Goal: Task Accomplishment & Management: Use online tool/utility

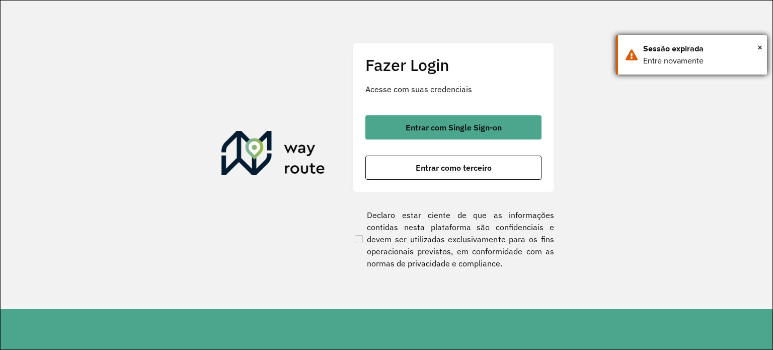
click at [763, 46] on div "× Sessão expirada Entre novamente" at bounding box center [691, 54] width 151 height 39
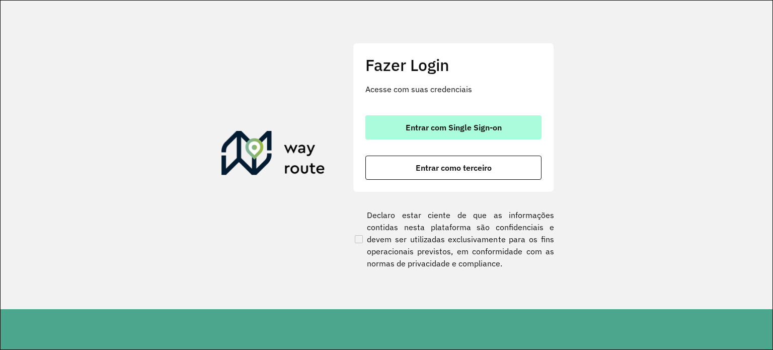
click at [438, 129] on span "Entrar com Single Sign-on" at bounding box center [454, 127] width 96 height 8
click at [423, 127] on span "Entrar com Single Sign-on" at bounding box center [454, 127] width 96 height 8
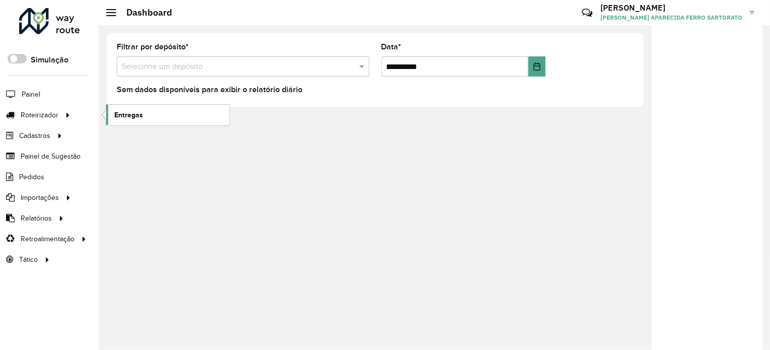
click at [158, 112] on link "Entregas" at bounding box center [167, 115] width 123 height 20
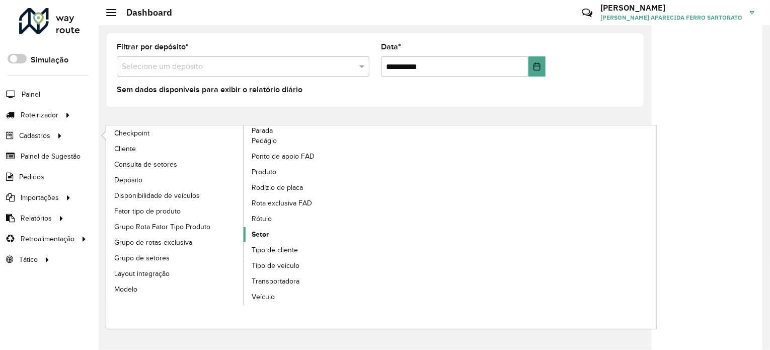
click at [267, 235] on span "Setor" at bounding box center [260, 234] width 17 height 11
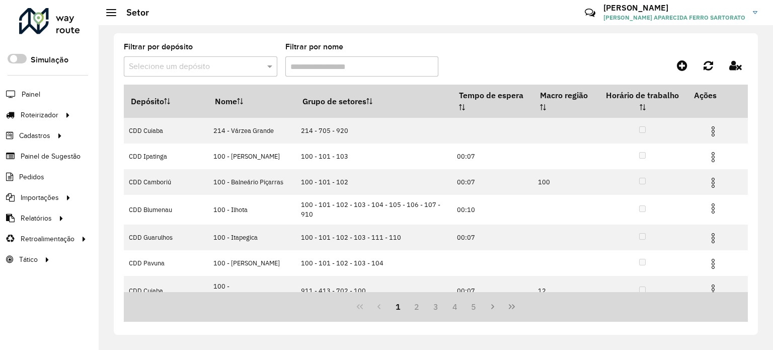
click at [177, 66] on input "text" at bounding box center [190, 67] width 123 height 12
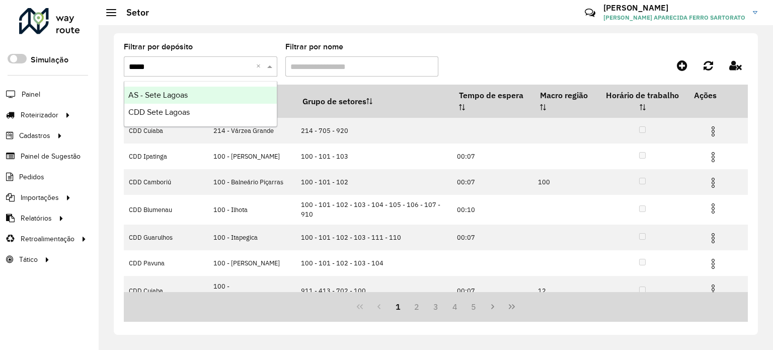
type input "******"
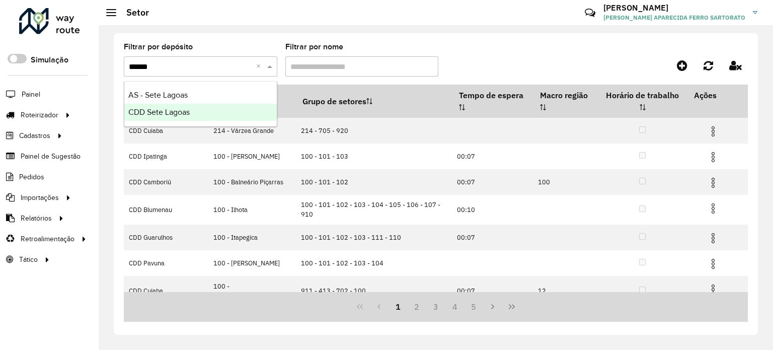
click at [174, 113] on span "CDD Sete Lagoas" at bounding box center [158, 112] width 61 height 9
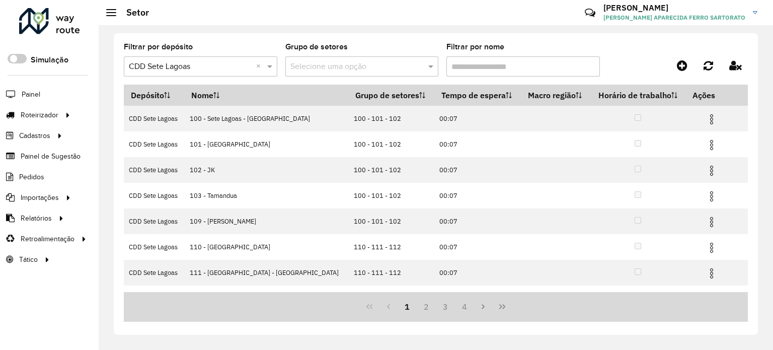
click at [342, 63] on input "text" at bounding box center [351, 67] width 123 height 12
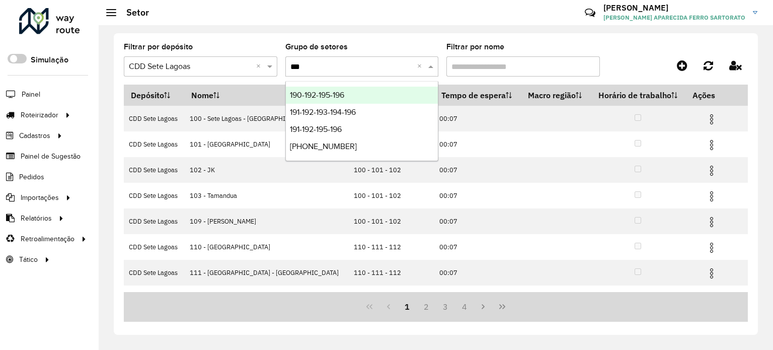
type input "***"
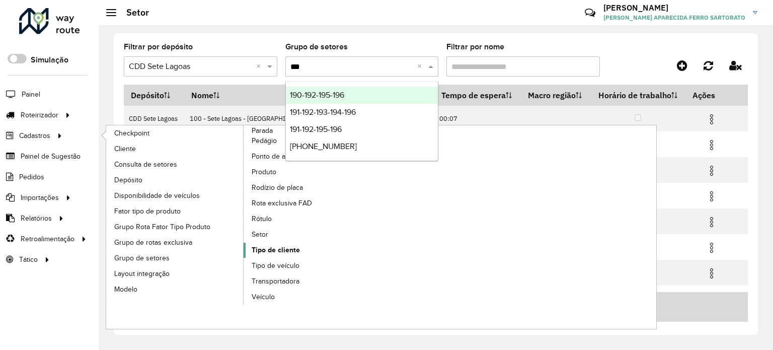
click at [287, 245] on span "Tipo de cliente" at bounding box center [276, 250] width 48 height 11
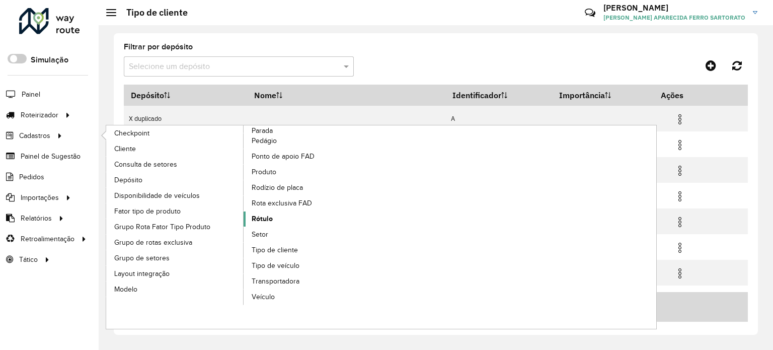
click at [268, 218] on span "Rótulo" at bounding box center [262, 218] width 21 height 11
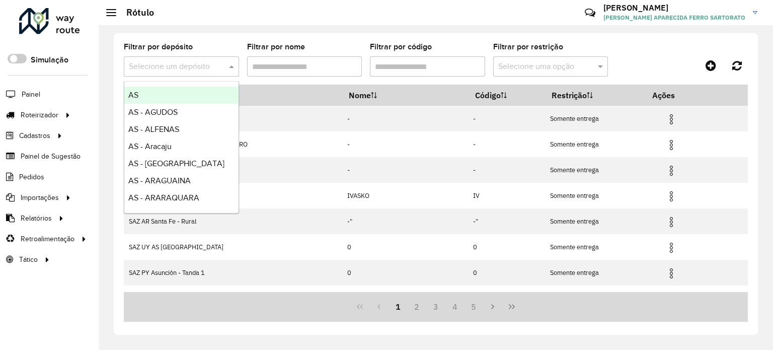
click at [171, 67] on input "text" at bounding box center [171, 67] width 85 height 12
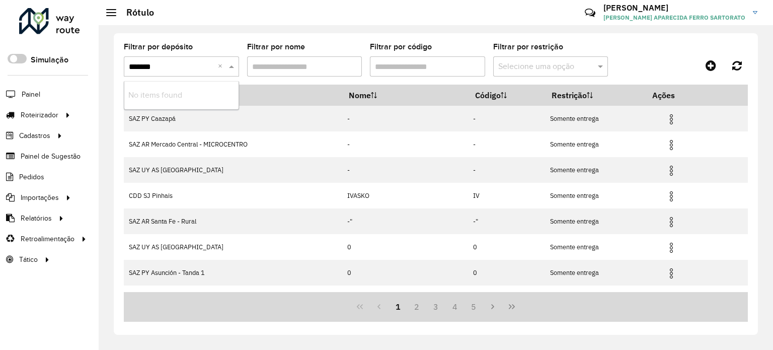
click at [141, 66] on input "*******" at bounding box center [171, 67] width 85 height 12
type input "******"
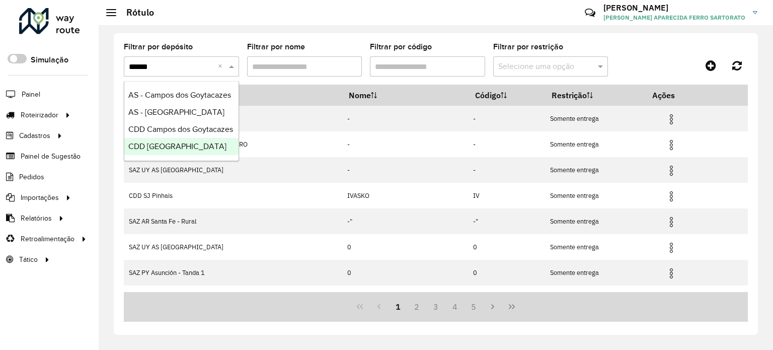
click at [151, 152] on div "CDD São José dos Campos" at bounding box center [181, 146] width 114 height 17
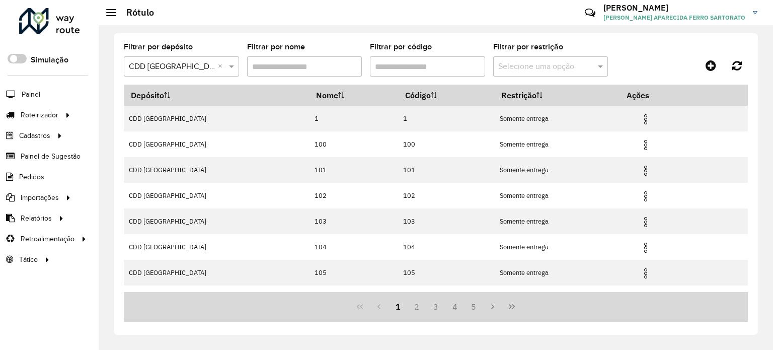
click at [420, 69] on input "Filtrar por código" at bounding box center [427, 66] width 115 height 20
paste input "*****"
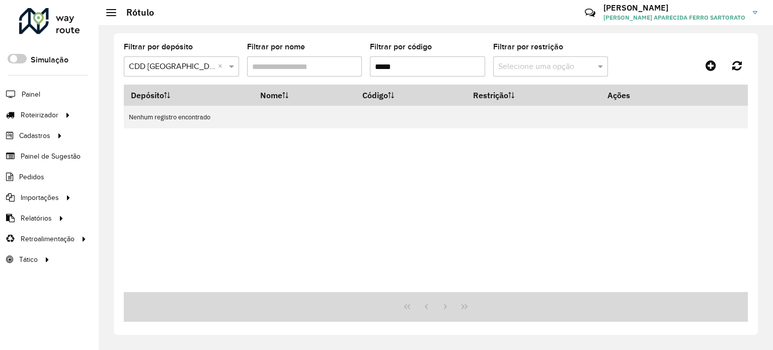
type input "*****"
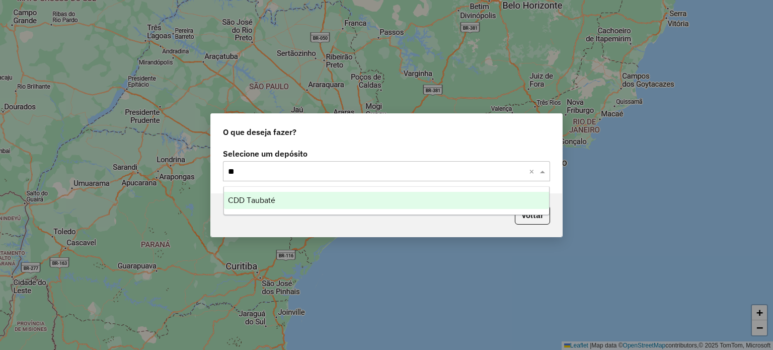
type input "***"
click at [253, 204] on span "CDD Taubaté" at bounding box center [251, 200] width 47 height 9
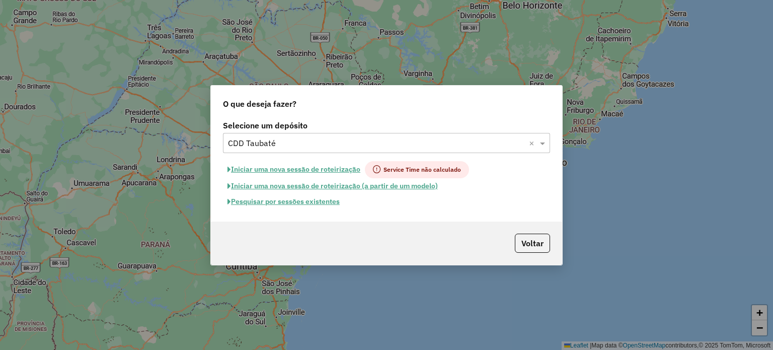
click at [271, 201] on button "Pesquisar por sessões existentes" at bounding box center [283, 202] width 121 height 16
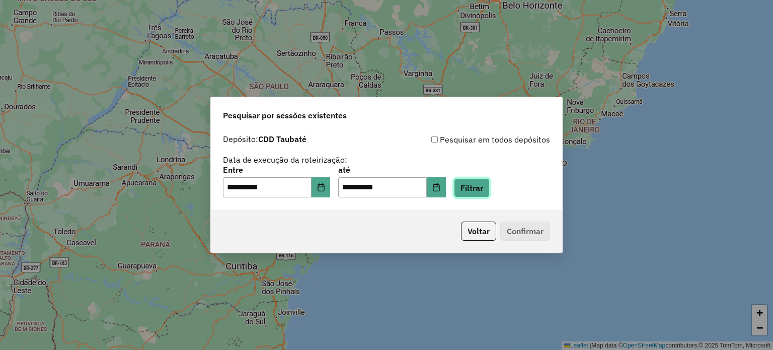
click at [489, 188] on button "Filtrar" at bounding box center [472, 187] width 36 height 19
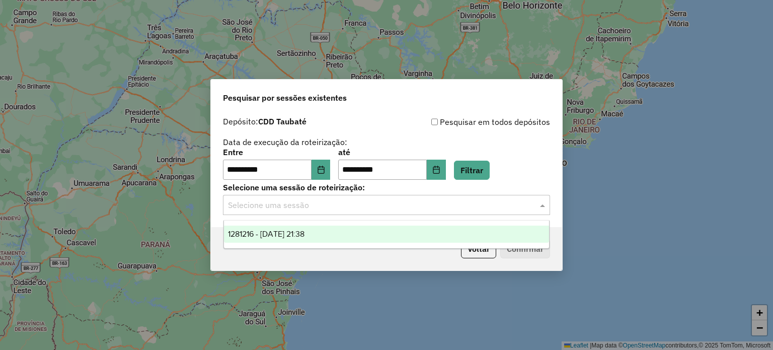
click at [250, 199] on input "text" at bounding box center [376, 205] width 297 height 12
click at [269, 242] on div "1281216 - 23/09/2025 21:38" at bounding box center [387, 234] width 326 height 17
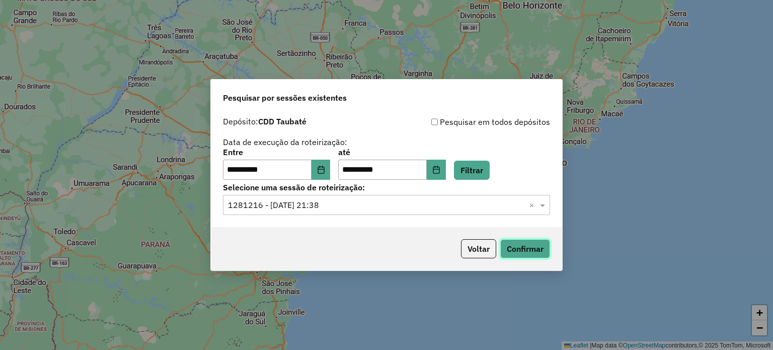
click at [539, 250] on button "Confirmar" at bounding box center [525, 248] width 50 height 19
click at [484, 253] on button "Voltar" at bounding box center [478, 248] width 35 height 19
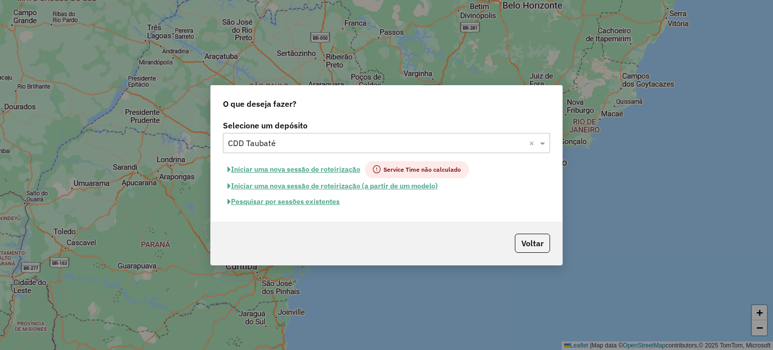
click at [292, 140] on input "text" at bounding box center [376, 143] width 297 height 12
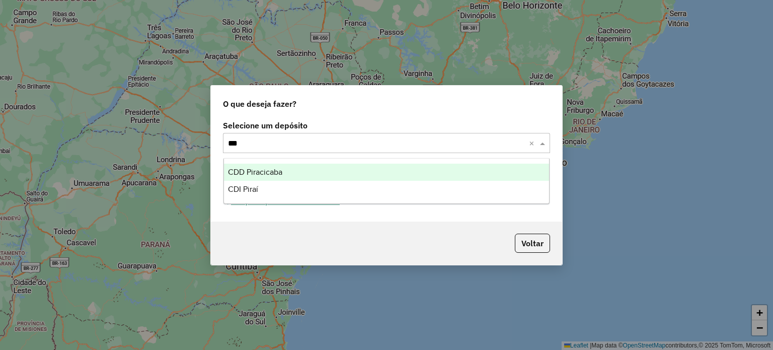
type input "****"
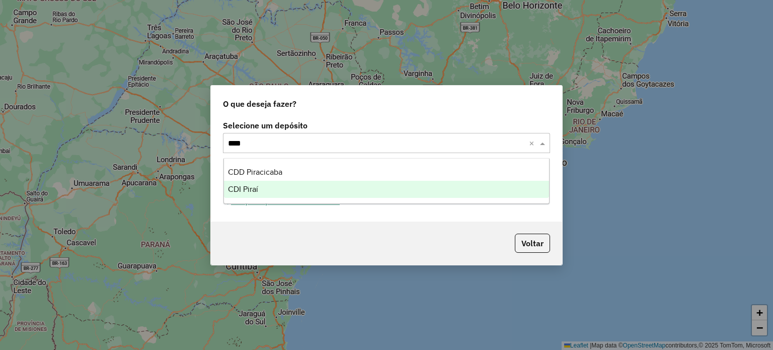
click at [249, 187] on span "CDI Piraí" at bounding box center [243, 189] width 30 height 9
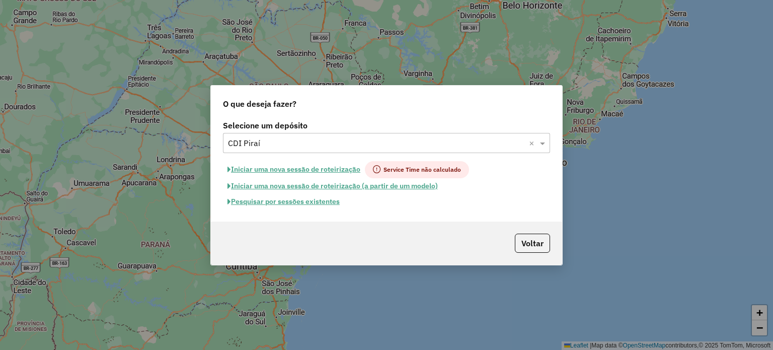
click at [278, 199] on button "Pesquisar por sessões existentes" at bounding box center [283, 202] width 121 height 16
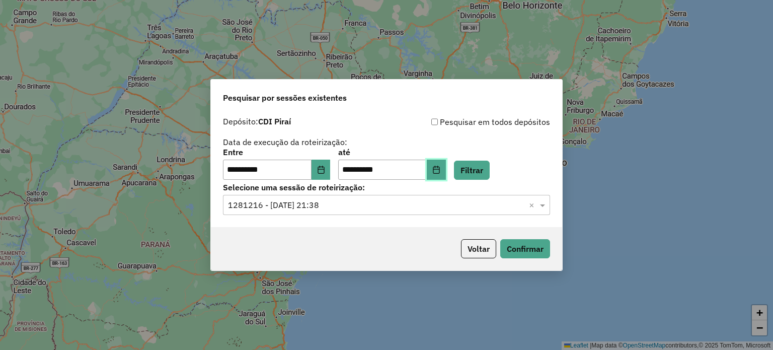
click at [446, 175] on button "Choose Date" at bounding box center [436, 170] width 19 height 20
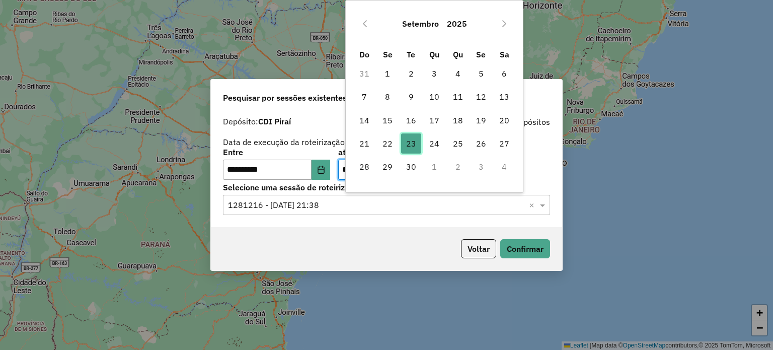
click at [409, 143] on span "23" at bounding box center [411, 143] width 20 height 20
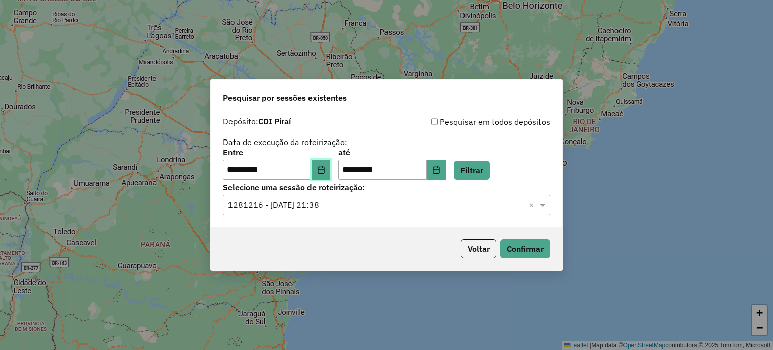
click at [325, 166] on icon "Choose Date" at bounding box center [321, 170] width 8 height 8
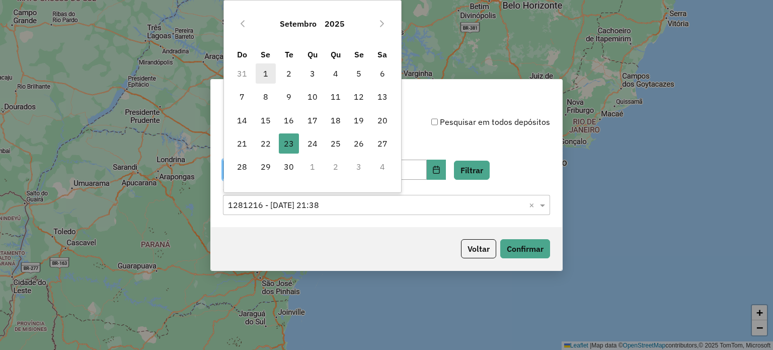
click at [266, 69] on span "1" at bounding box center [266, 73] width 20 height 20
type input "**********"
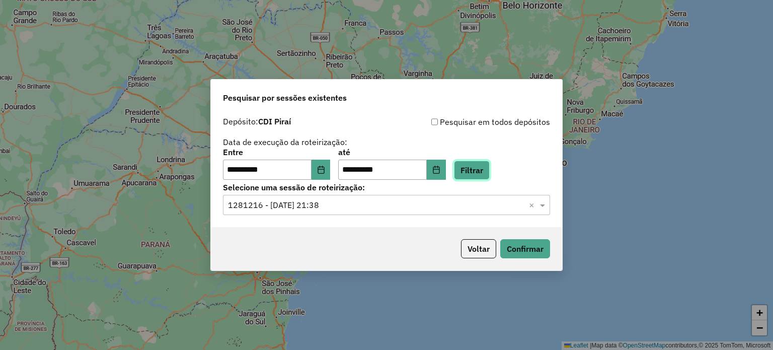
click at [490, 169] on button "Filtrar" at bounding box center [472, 170] width 36 height 19
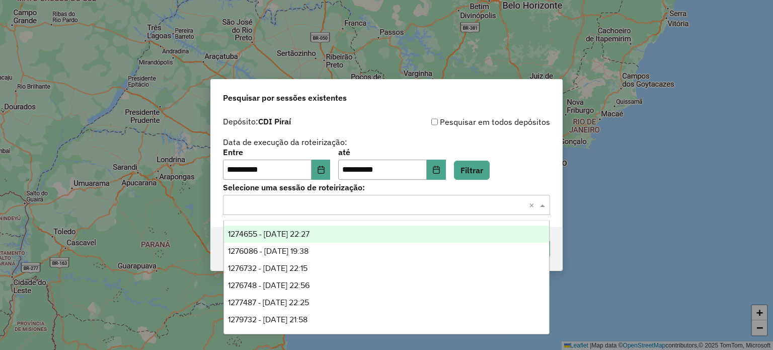
drag, startPoint x: 449, startPoint y: 207, endPoint x: 292, endPoint y: 271, distance: 168.9
click at [446, 208] on input "text" at bounding box center [376, 205] width 297 height 12
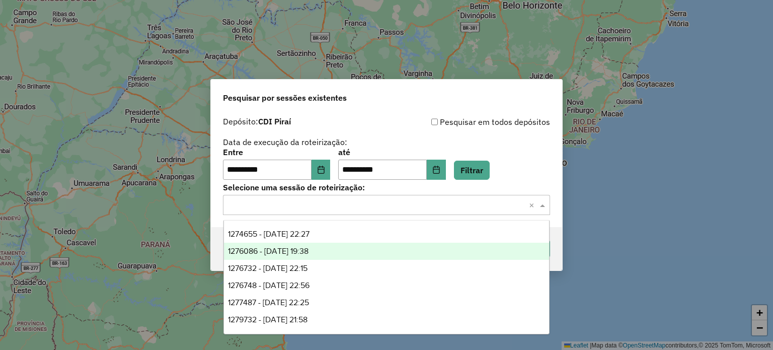
click at [263, 251] on span "1276086 - 15/09/2025 19:38" at bounding box center [268, 251] width 81 height 9
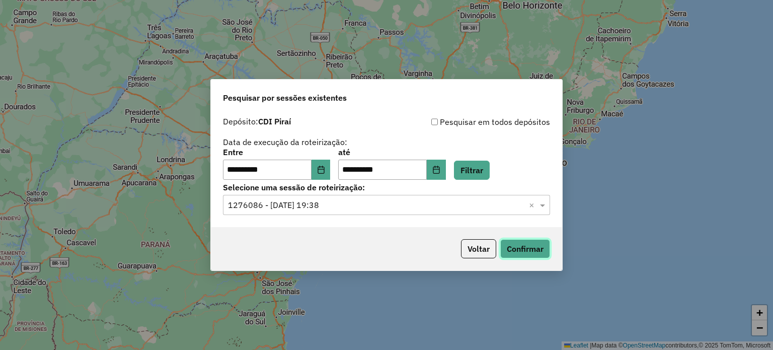
click at [533, 249] on button "Confirmar" at bounding box center [525, 248] width 50 height 19
click at [544, 204] on span at bounding box center [544, 205] width 13 height 12
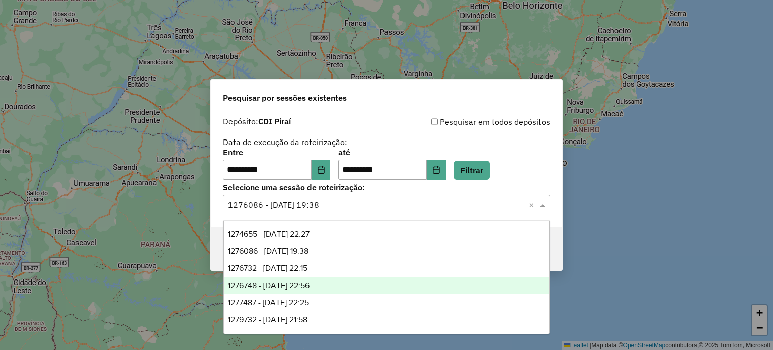
click at [256, 281] on span "1276748 - 16/09/2025 22:56" at bounding box center [269, 285] width 82 height 9
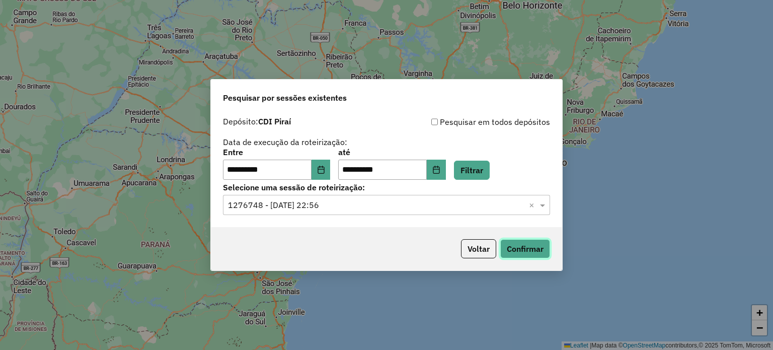
click at [522, 254] on button "Confirmar" at bounding box center [525, 248] width 50 height 19
click at [326, 206] on input "text" at bounding box center [376, 205] width 297 height 12
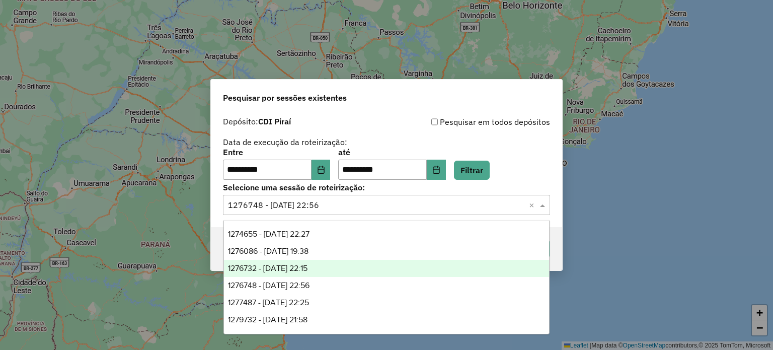
click at [308, 269] on span "1276732 - 16/09/2025 22:15" at bounding box center [268, 268] width 80 height 9
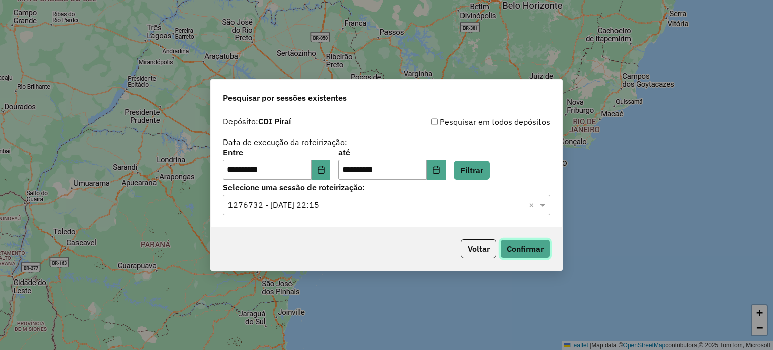
click at [523, 245] on button "Confirmar" at bounding box center [525, 248] width 50 height 19
drag, startPoint x: 541, startPoint y: 207, endPoint x: 485, endPoint y: 212, distance: 56.6
click at [540, 206] on span at bounding box center [544, 205] width 13 height 12
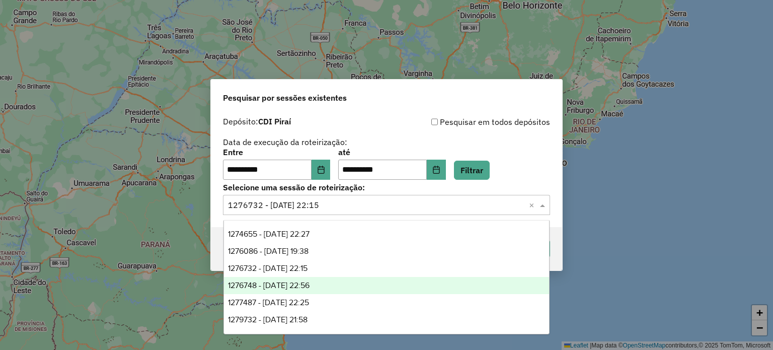
click at [310, 287] on span "1276748 - 16/09/2025 22:56" at bounding box center [269, 285] width 82 height 9
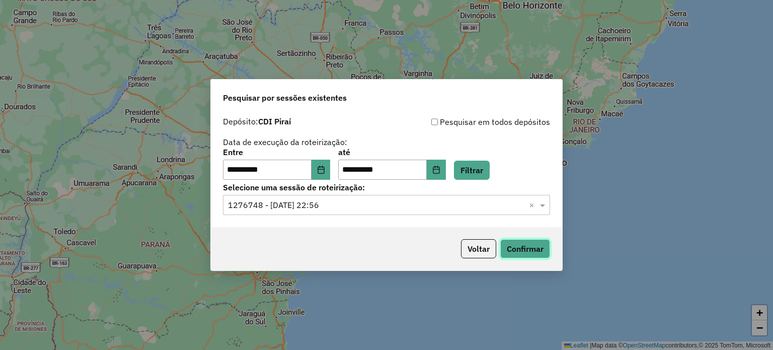
click at [525, 245] on button "Confirmar" at bounding box center [525, 248] width 50 height 19
click at [481, 245] on button "Voltar" at bounding box center [478, 248] width 35 height 19
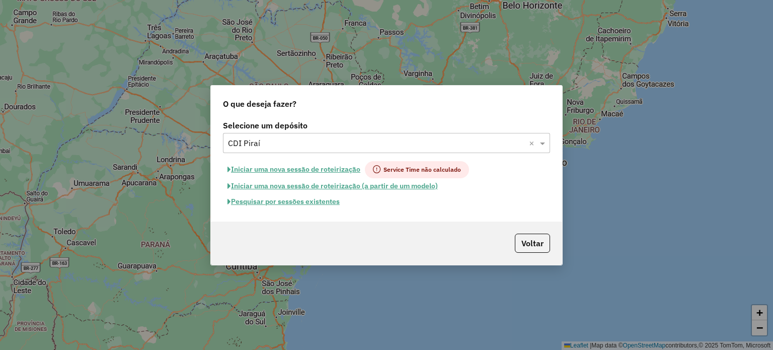
click at [312, 142] on input "text" at bounding box center [376, 143] width 297 height 12
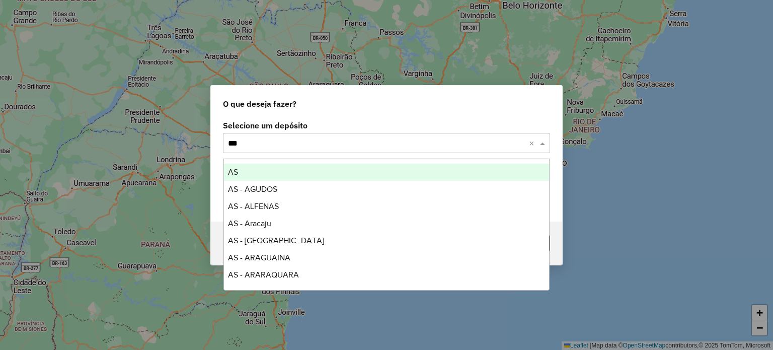
type input "****"
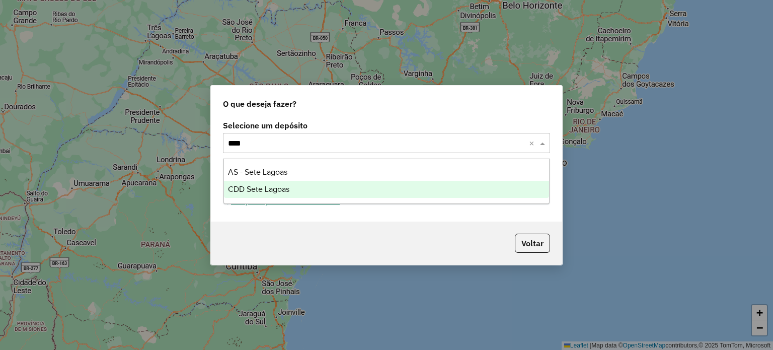
click at [269, 185] on span "CDD Sete Lagoas" at bounding box center [258, 189] width 61 height 9
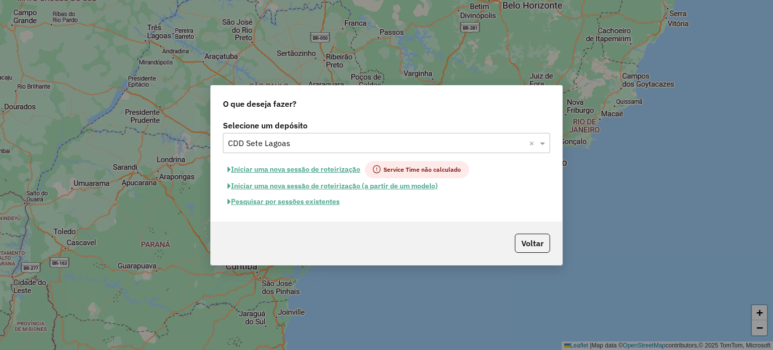
click at [294, 203] on button "Pesquisar por sessões existentes" at bounding box center [283, 202] width 121 height 16
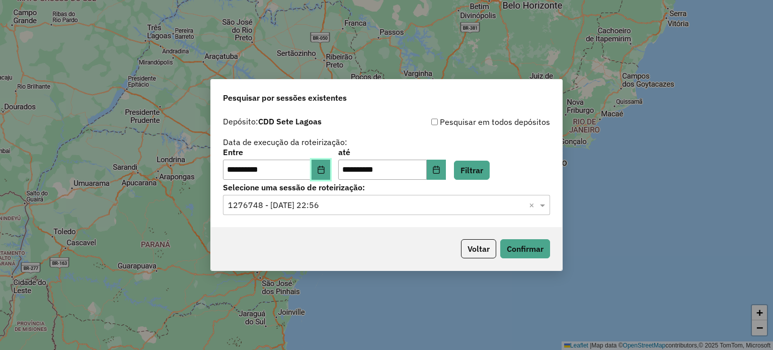
click at [325, 169] on icon "Choose Date" at bounding box center [321, 170] width 8 height 8
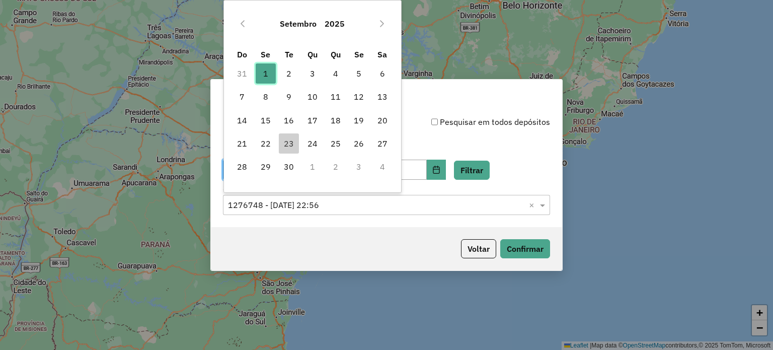
click at [268, 73] on span "1" at bounding box center [266, 73] width 20 height 20
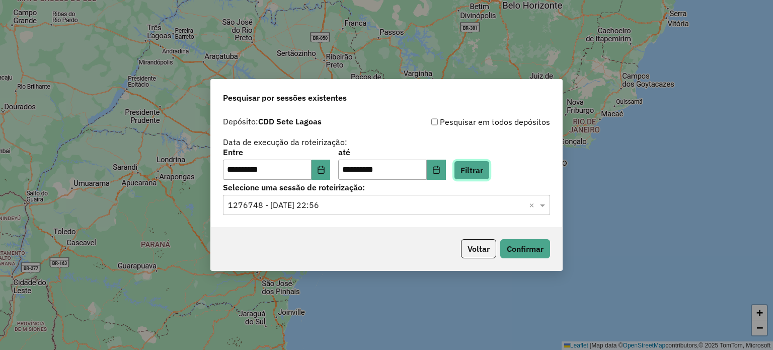
click at [488, 170] on button "Filtrar" at bounding box center [472, 170] width 36 height 19
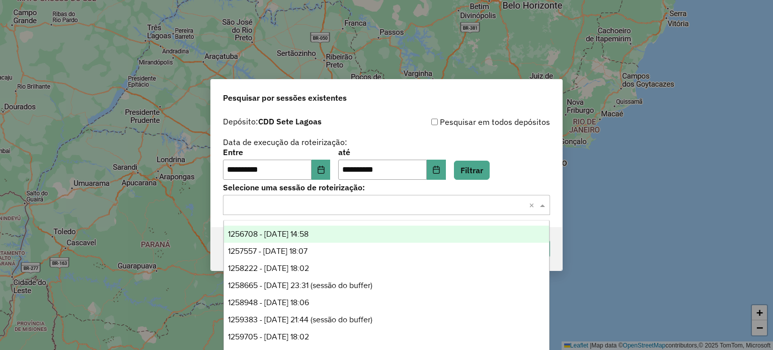
click at [286, 205] on input "text" at bounding box center [376, 205] width 297 height 12
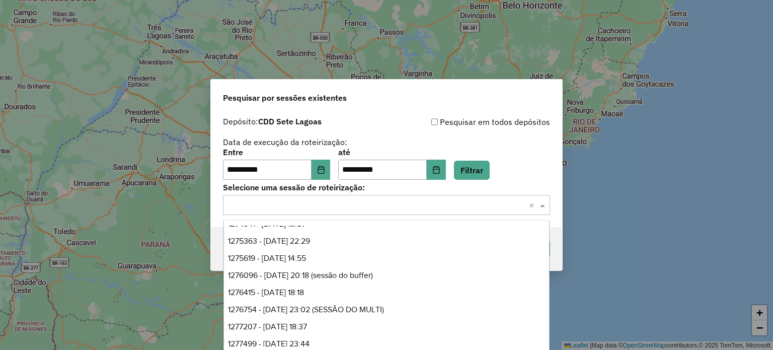
scroll to position [302, 0]
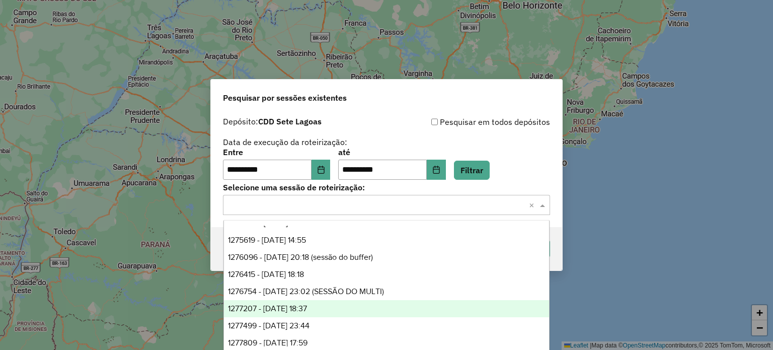
click at [301, 304] on div "1277207 - 17/09/2025 18:37" at bounding box center [387, 308] width 326 height 17
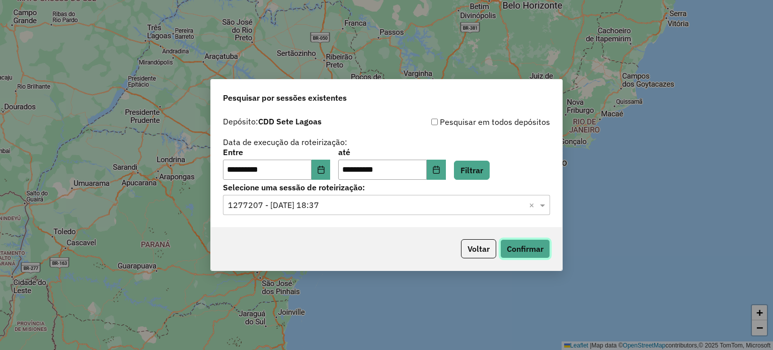
click at [536, 255] on button "Confirmar" at bounding box center [525, 248] width 50 height 19
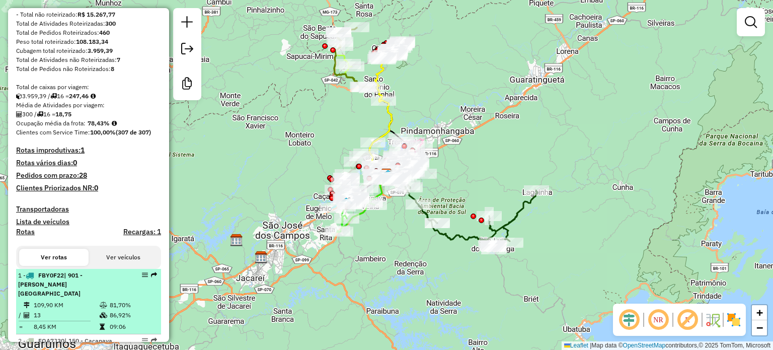
scroll to position [50, 0]
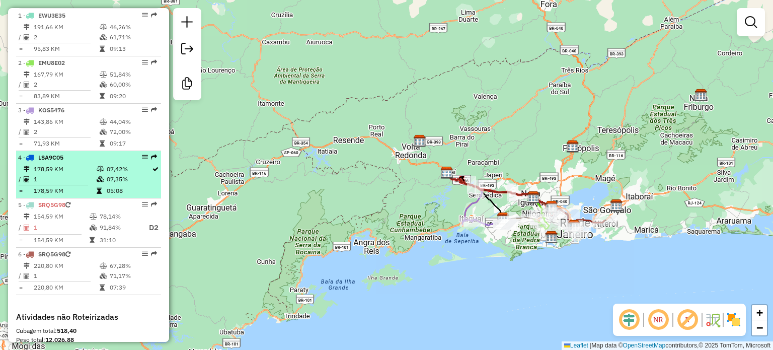
scroll to position [453, 0]
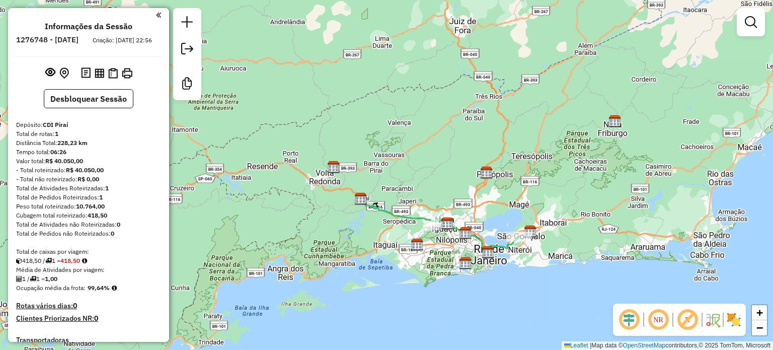
scroll to position [130, 0]
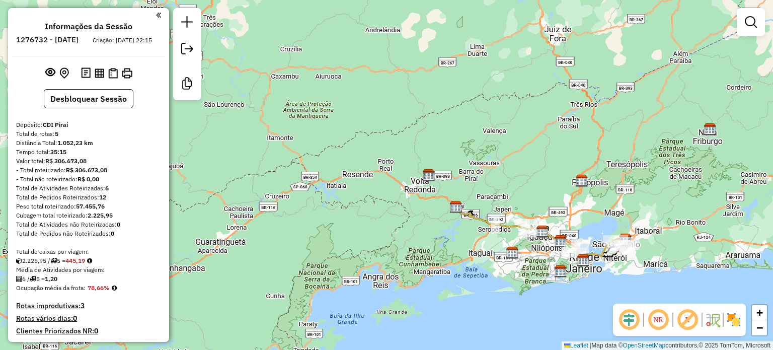
click at [64, 38] on h6 "1276732 - [DATE]" at bounding box center [47, 39] width 62 height 9
copy h6 "1276732"
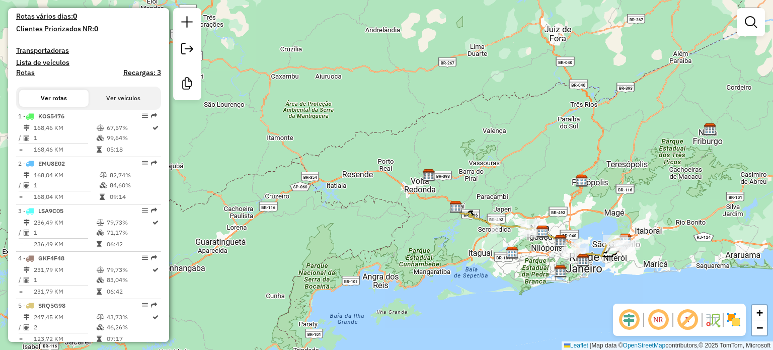
scroll to position [332, 0]
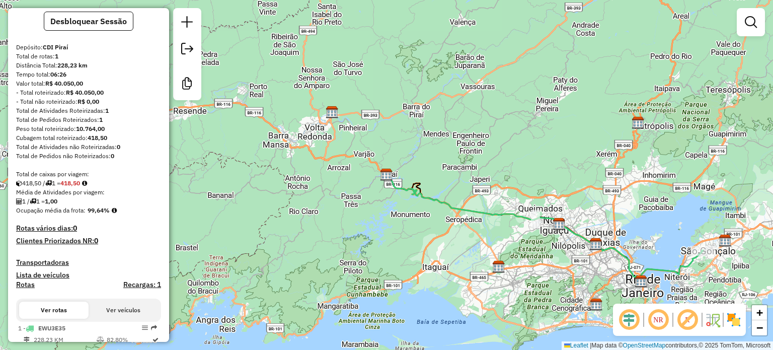
scroll to position [130, 0]
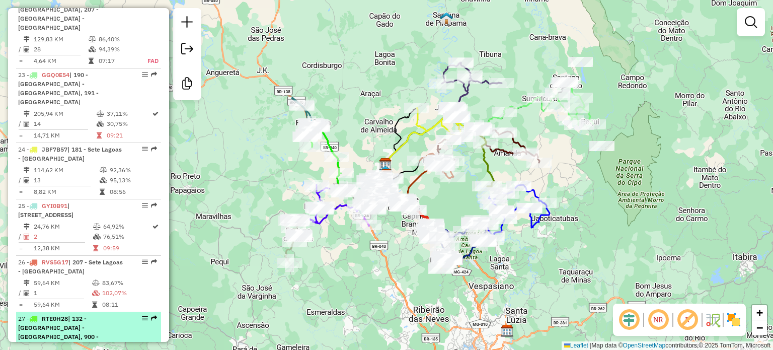
scroll to position [1759, 0]
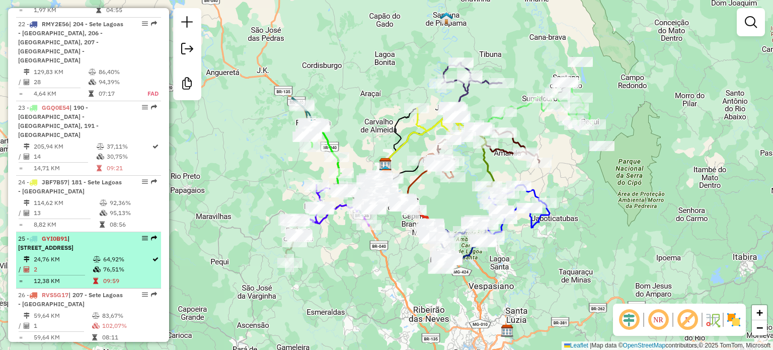
click at [58, 235] on span "GYI0B91" at bounding box center [55, 239] width 26 height 8
select select "**********"
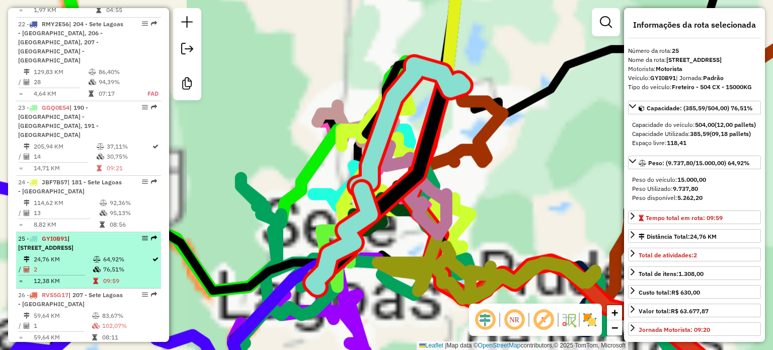
click at [58, 235] on span "GYI0B91" at bounding box center [55, 239] width 26 height 8
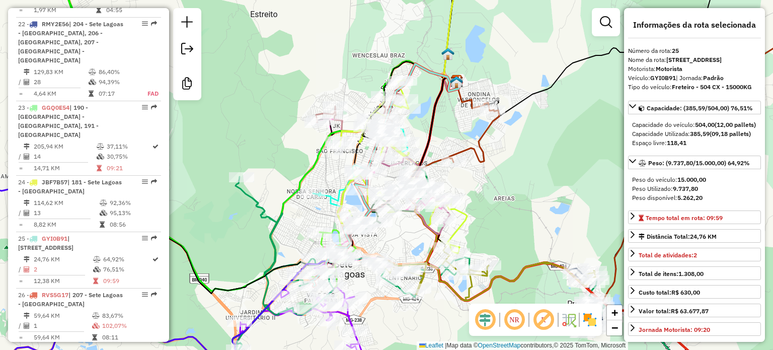
click at [659, 82] on strong "GYI0B91" at bounding box center [663, 78] width 26 height 8
copy div "GYI0B91"
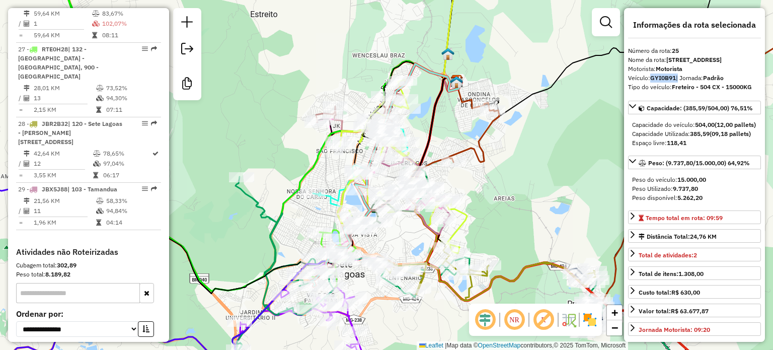
scroll to position [2112, 0]
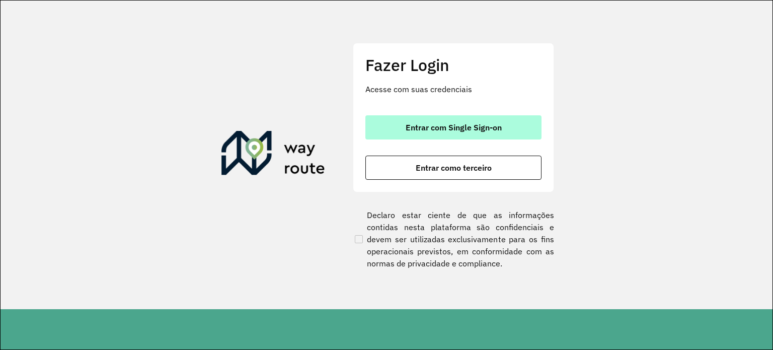
click at [437, 128] on span "Entrar com Single Sign-on" at bounding box center [454, 127] width 96 height 8
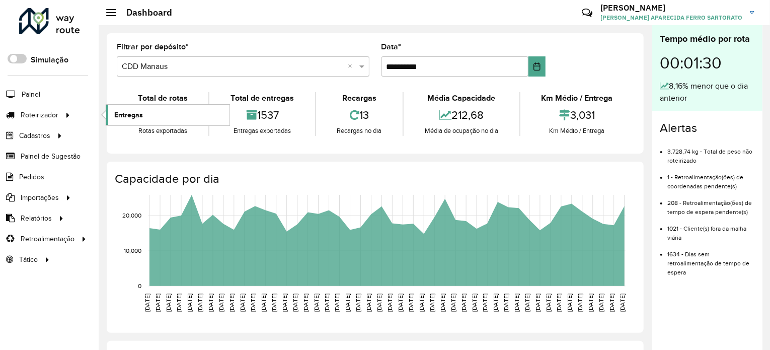
click at [131, 116] on span "Entregas" at bounding box center [128, 115] width 29 height 11
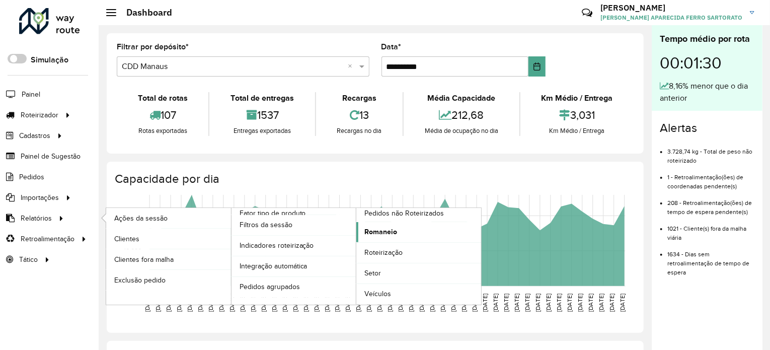
click at [369, 228] on span "Romaneio" at bounding box center [380, 232] width 33 height 11
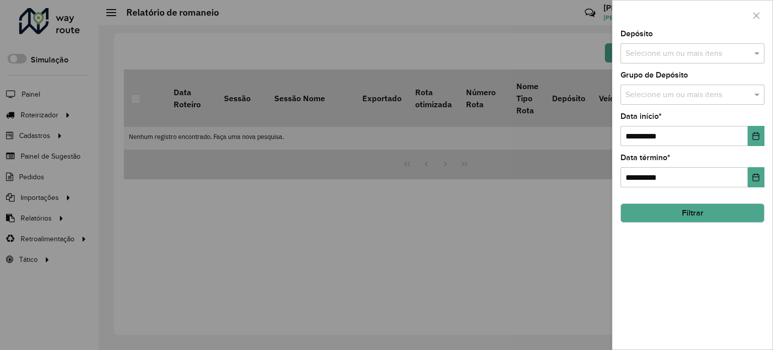
click at [685, 56] on input "text" at bounding box center [687, 54] width 129 height 12
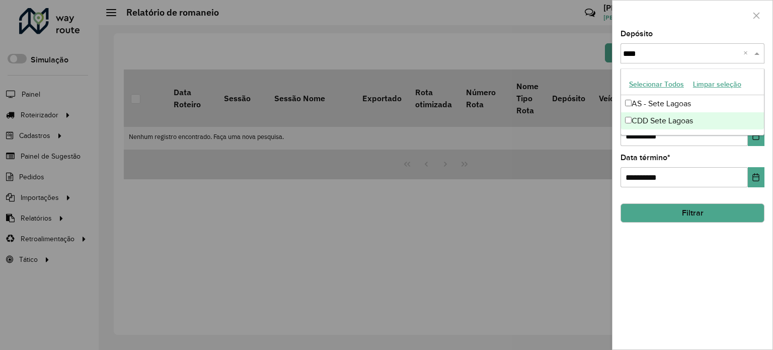
type input "****"
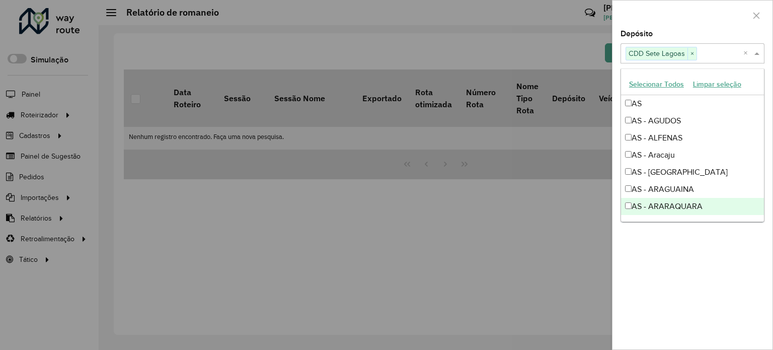
click at [690, 263] on div "**********" at bounding box center [693, 189] width 160 height 319
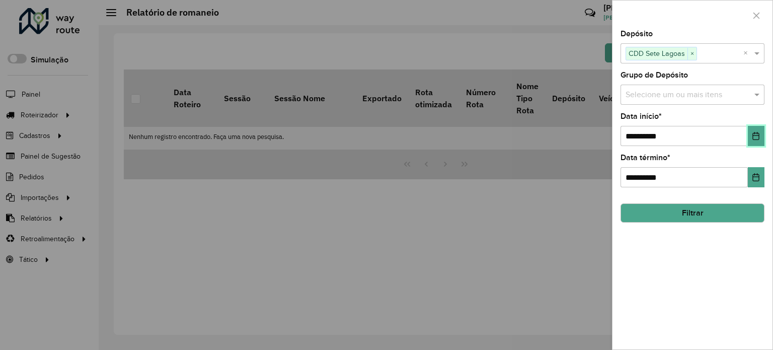
click at [756, 136] on icon "Choose Date" at bounding box center [756, 136] width 8 height 8
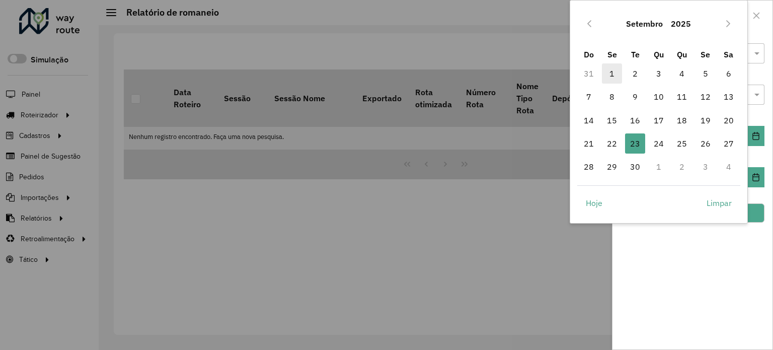
click at [612, 72] on span "1" at bounding box center [612, 73] width 20 height 20
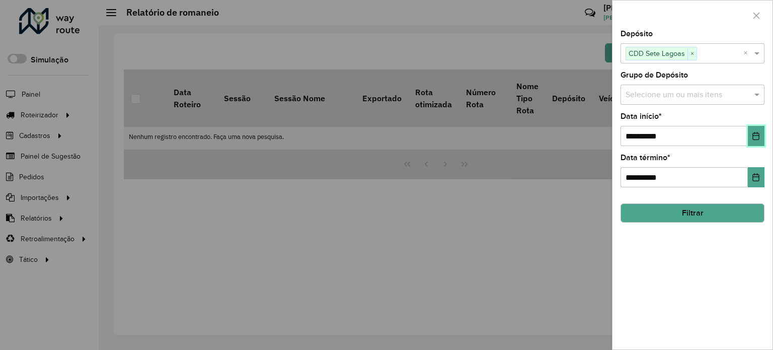
click at [756, 137] on icon "Choose Date" at bounding box center [756, 136] width 8 height 8
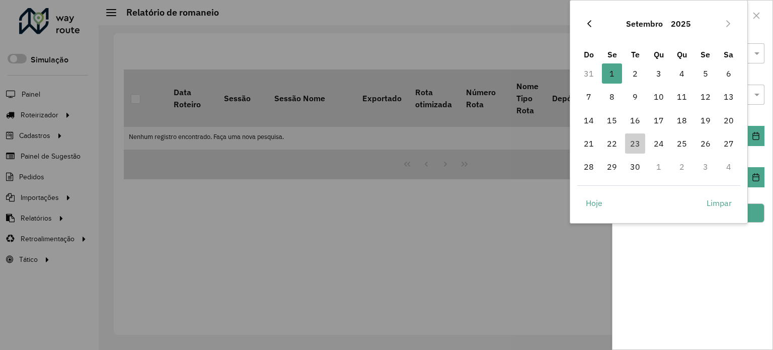
click at [587, 20] on icon "Previous Month" at bounding box center [589, 24] width 8 height 8
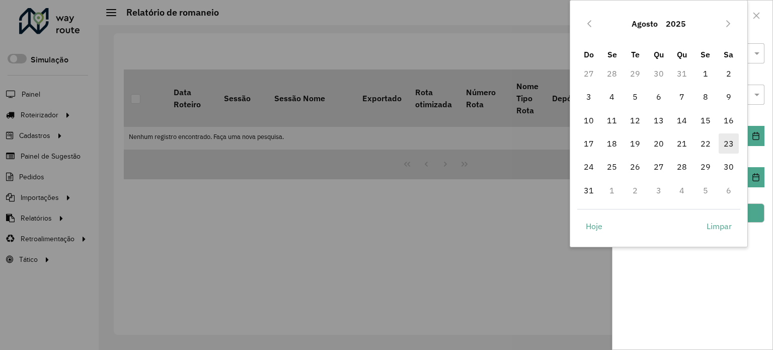
click at [723, 140] on span "23" at bounding box center [729, 143] width 20 height 20
type input "**********"
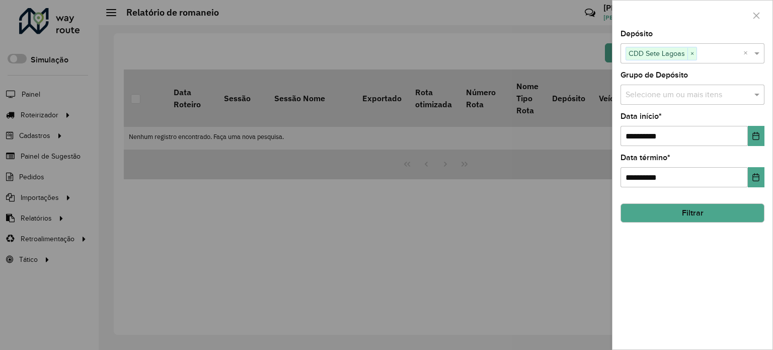
click at [707, 211] on button "Filtrar" at bounding box center [693, 212] width 144 height 19
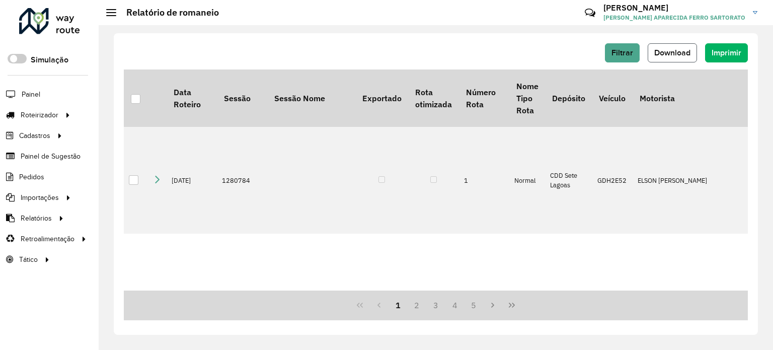
click at [675, 51] on span "Download" at bounding box center [672, 52] width 36 height 9
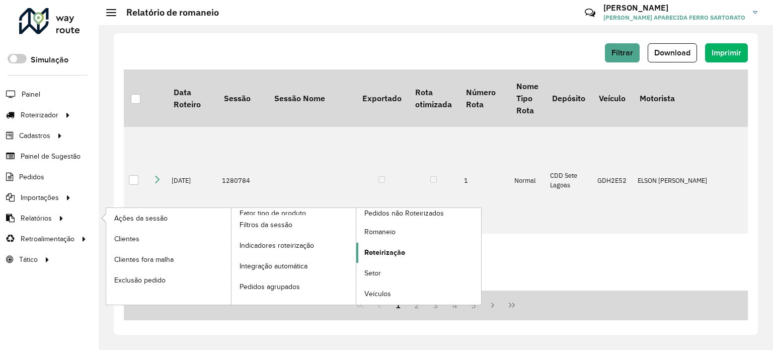
click at [401, 252] on span "Roteirização" at bounding box center [384, 252] width 41 height 11
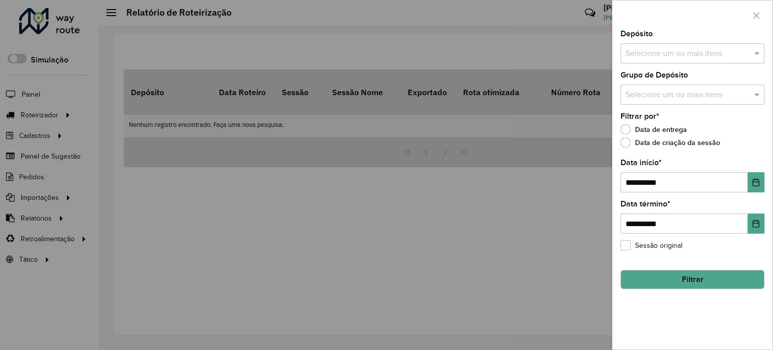
click at [38, 210] on div at bounding box center [386, 175] width 773 height 350
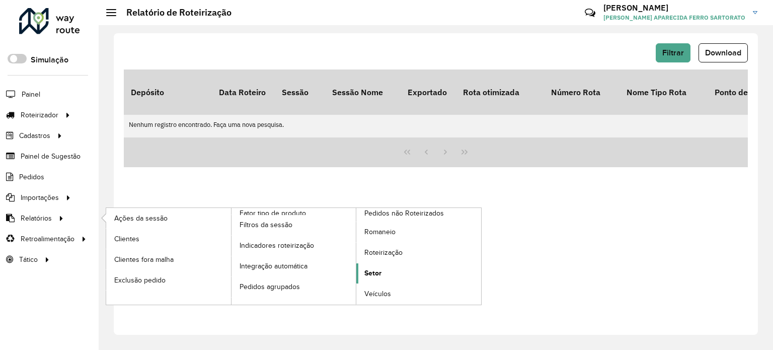
click at [374, 270] on span "Setor" at bounding box center [372, 273] width 17 height 11
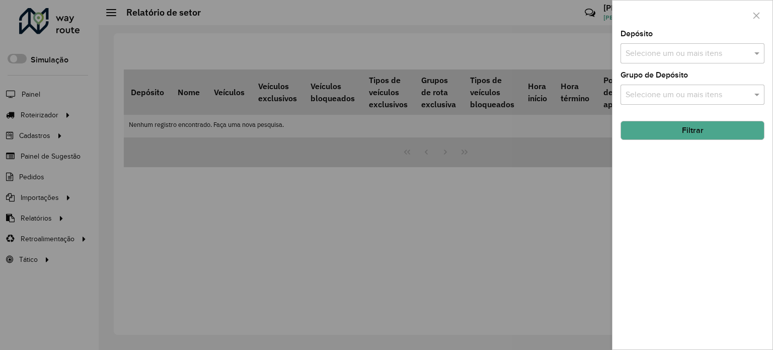
drag, startPoint x: 651, startPoint y: 54, endPoint x: 647, endPoint y: 57, distance: 5.4
click at [648, 57] on input "text" at bounding box center [687, 54] width 129 height 12
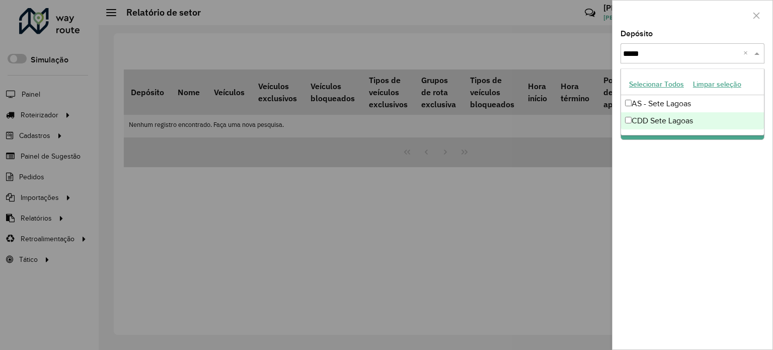
type input "****"
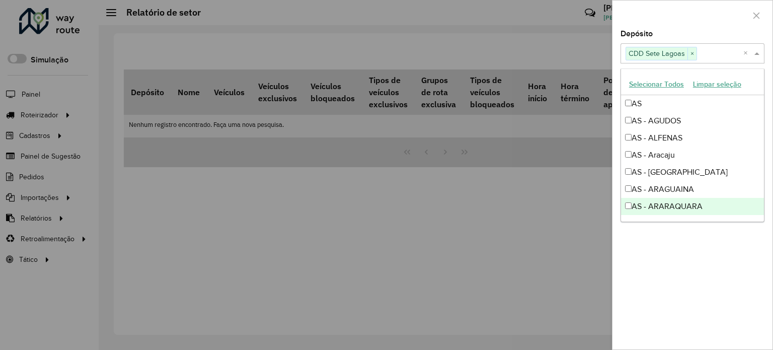
click at [677, 267] on div "Depósito Selecione um ou mais itens CDD Sete Lagoas × × Grupo de Depósito Selec…" at bounding box center [693, 189] width 160 height 319
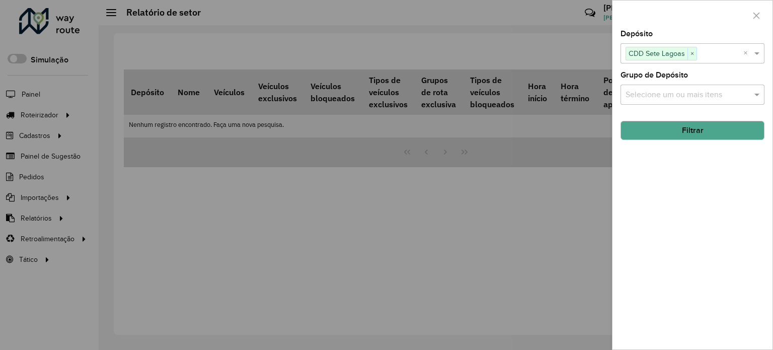
click at [692, 132] on button "Filtrar" at bounding box center [693, 130] width 144 height 19
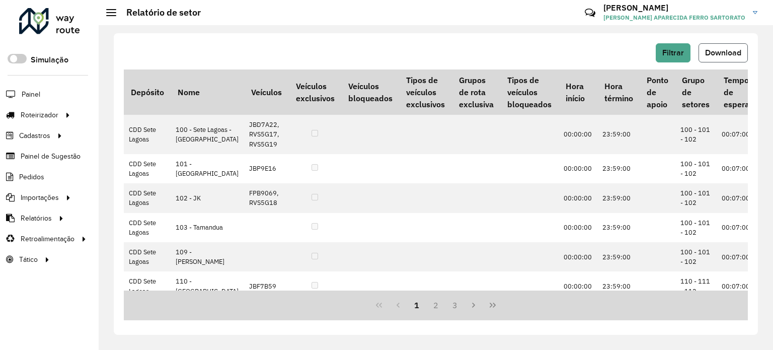
click at [732, 50] on span "Download" at bounding box center [723, 52] width 36 height 9
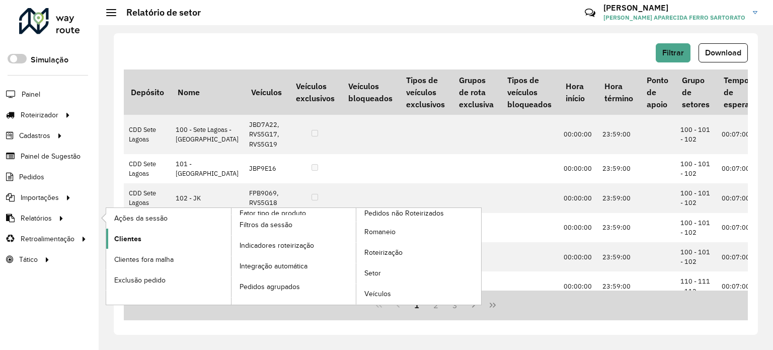
click at [165, 240] on link "Clientes" at bounding box center [168, 239] width 125 height 20
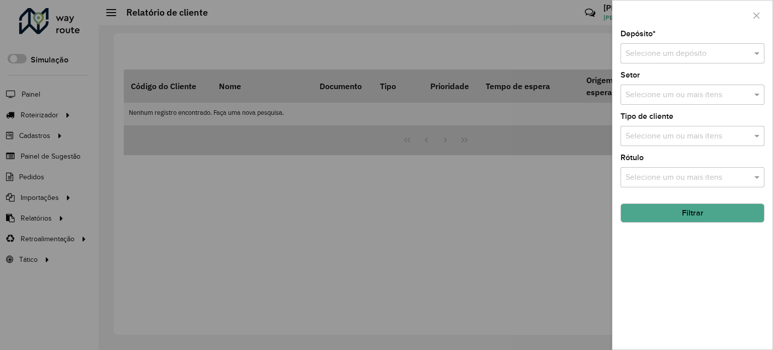
click at [667, 51] on input "text" at bounding box center [683, 54] width 114 height 12
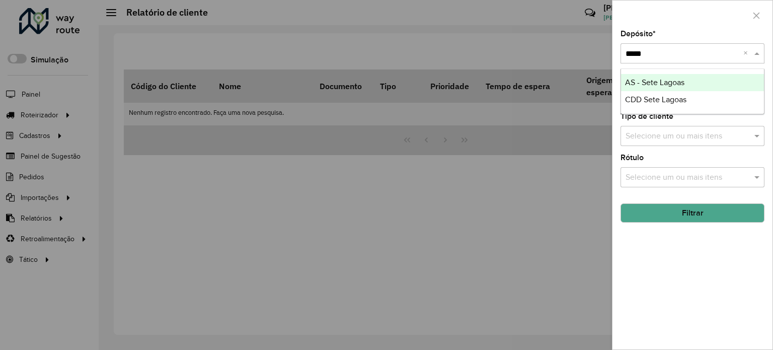
type input "******"
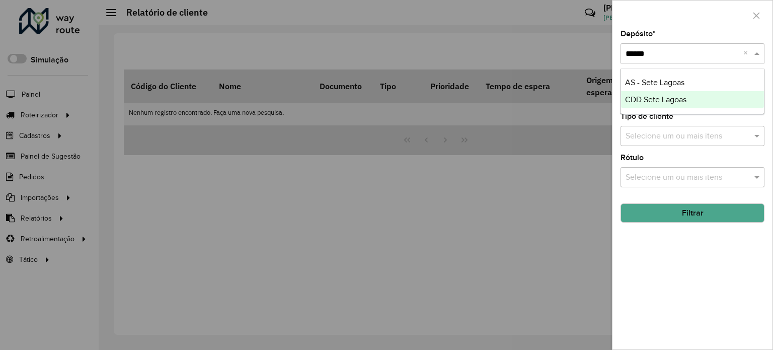
click at [656, 101] on span "CDD Sete Lagoas" at bounding box center [655, 99] width 61 height 9
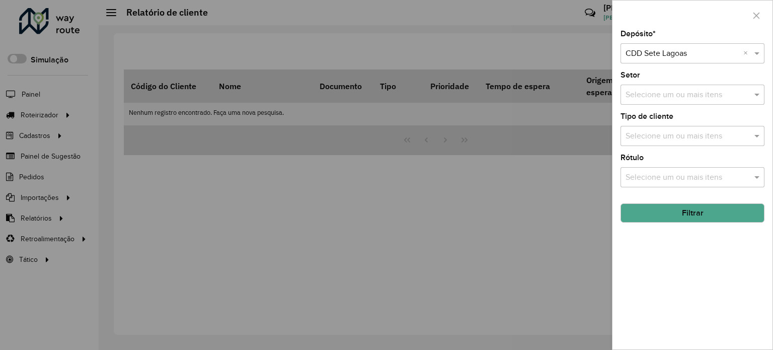
click at [681, 210] on button "Filtrar" at bounding box center [693, 212] width 144 height 19
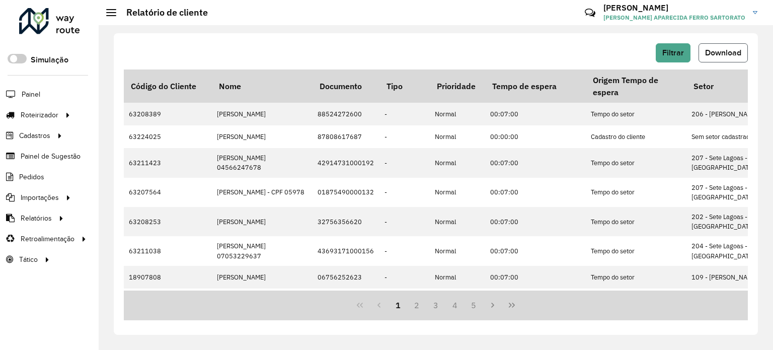
click at [715, 53] on span "Download" at bounding box center [723, 52] width 36 height 9
click at [134, 255] on span "Driving time" at bounding box center [134, 259] width 40 height 11
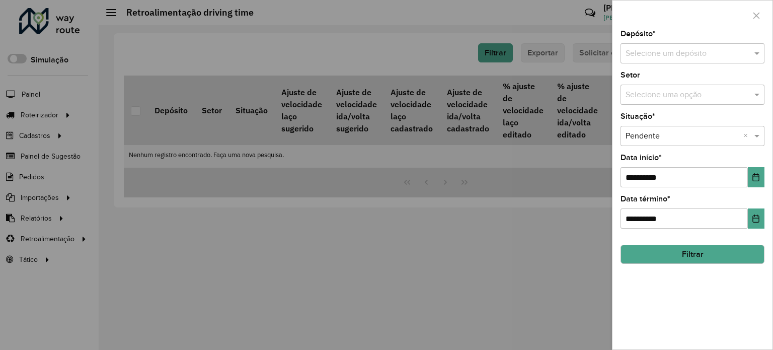
click at [640, 62] on div "Selecione um depósito" at bounding box center [693, 53] width 144 height 20
type input "****"
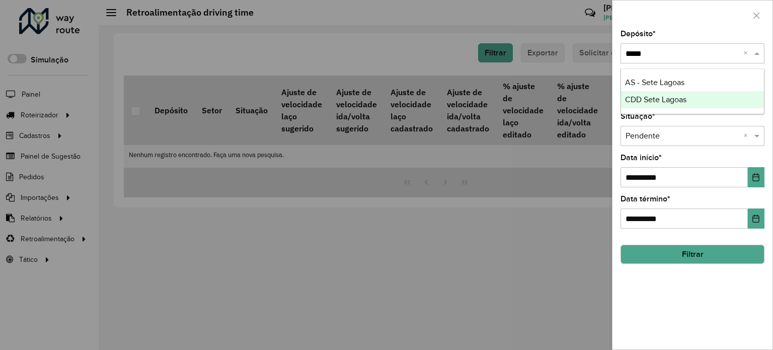
click at [652, 99] on span "CDD Sete Lagoas" at bounding box center [655, 99] width 61 height 9
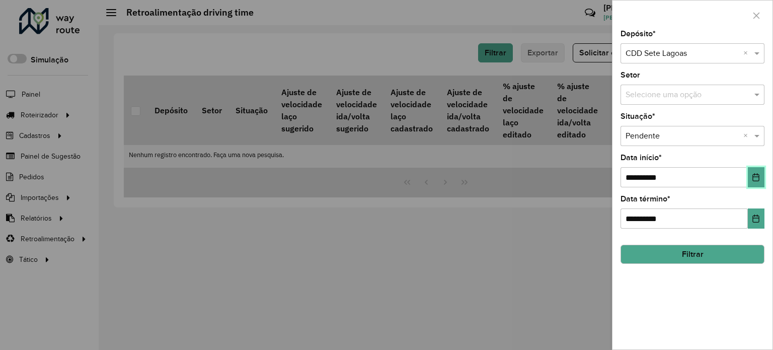
click at [754, 177] on icon "Choose Date" at bounding box center [756, 177] width 8 height 8
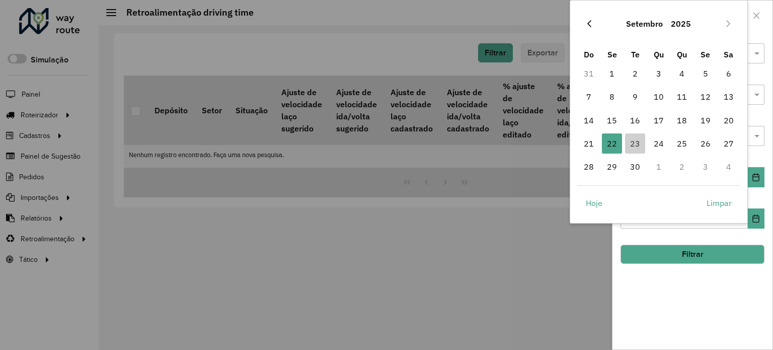
click at [587, 22] on icon "Previous Month" at bounding box center [589, 24] width 8 height 8
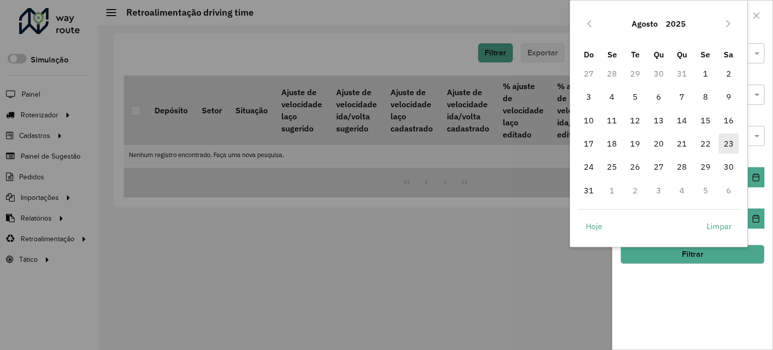
click at [729, 145] on span "23" at bounding box center [729, 143] width 20 height 20
type input "**********"
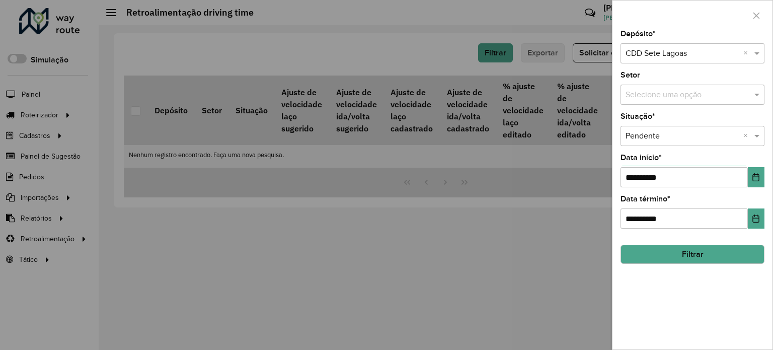
click at [703, 253] on button "Filtrar" at bounding box center [693, 254] width 144 height 19
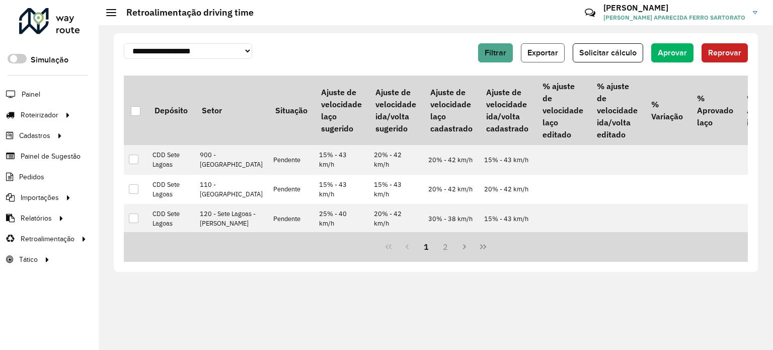
click at [542, 54] on span "Exportar" at bounding box center [543, 52] width 31 height 9
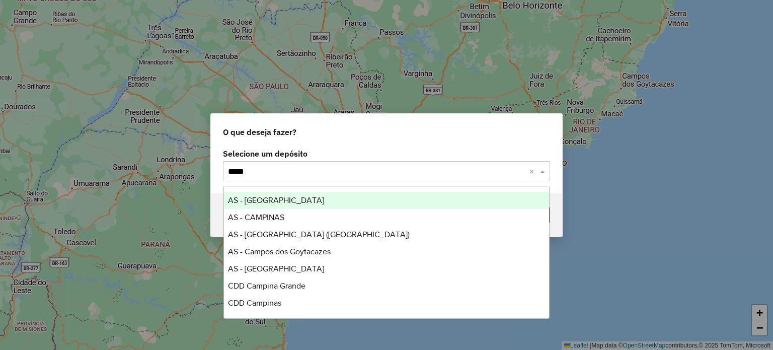
type input "******"
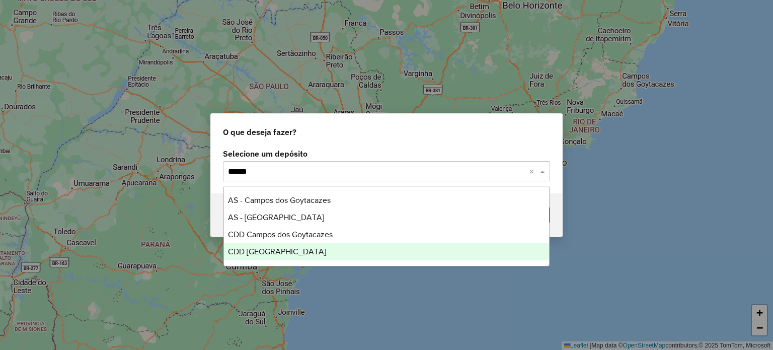
click at [276, 253] on span "CDD [GEOGRAPHIC_DATA]" at bounding box center [277, 251] width 98 height 9
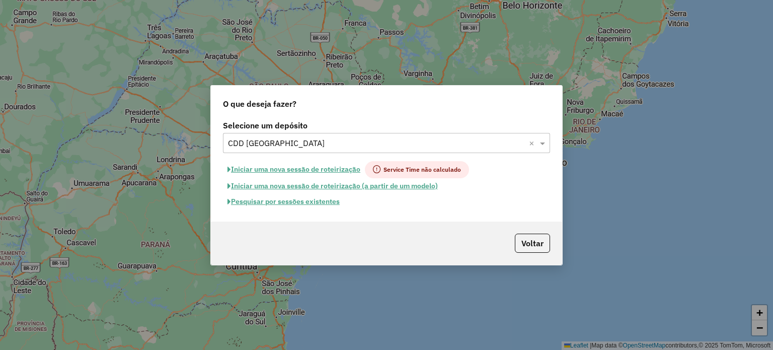
click at [282, 201] on button "Pesquisar por sessões existentes" at bounding box center [283, 202] width 121 height 16
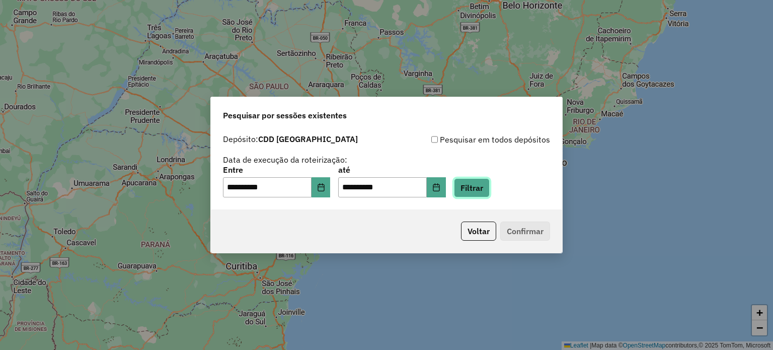
click at [481, 186] on button "Filtrar" at bounding box center [472, 187] width 36 height 19
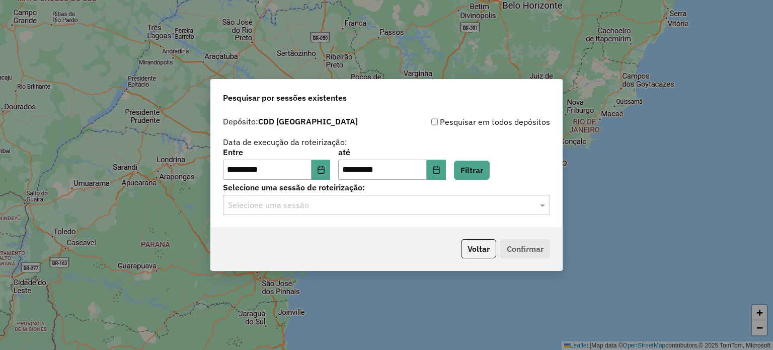
click at [294, 203] on input "text" at bounding box center [376, 205] width 297 height 12
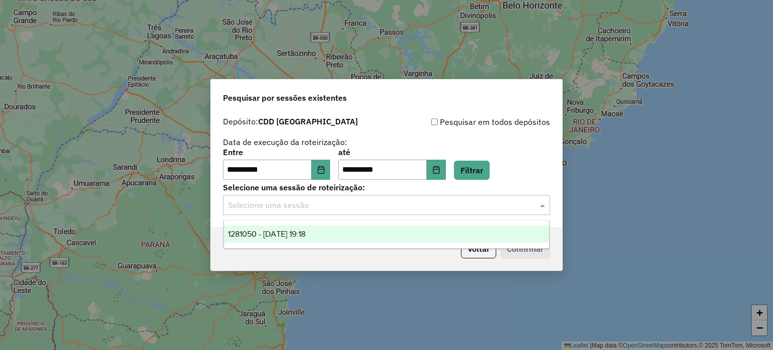
click at [286, 233] on span "1281050 - 23/09/2025 19:18" at bounding box center [267, 234] width 78 height 9
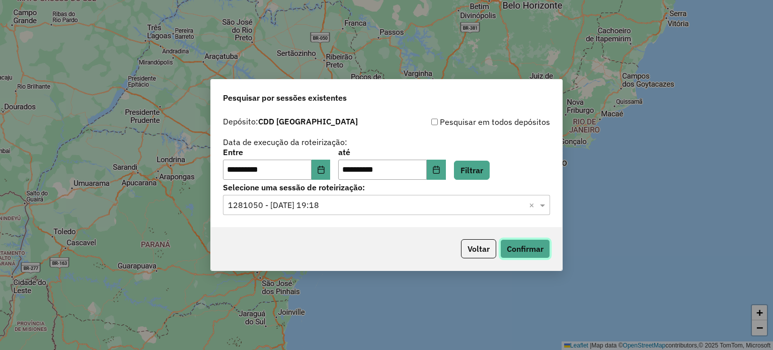
click at [520, 249] on button "Confirmar" at bounding box center [525, 248] width 50 height 19
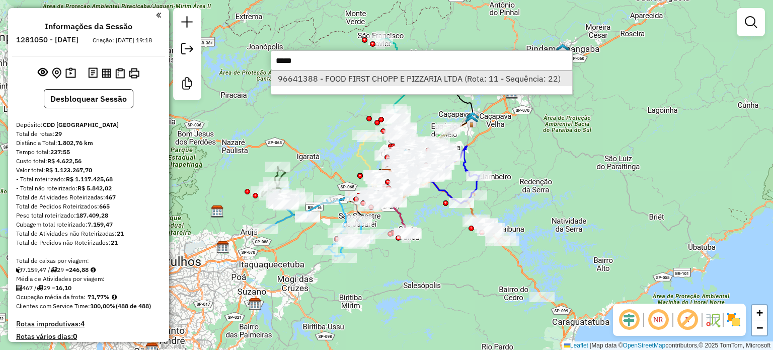
type input "*****"
click at [387, 76] on li "96641388 - FOOD FIRST CHOPP E PIZZARIA LTDA (Rota: 11 - Sequência: 22)" at bounding box center [421, 78] width 301 height 15
select select "**********"
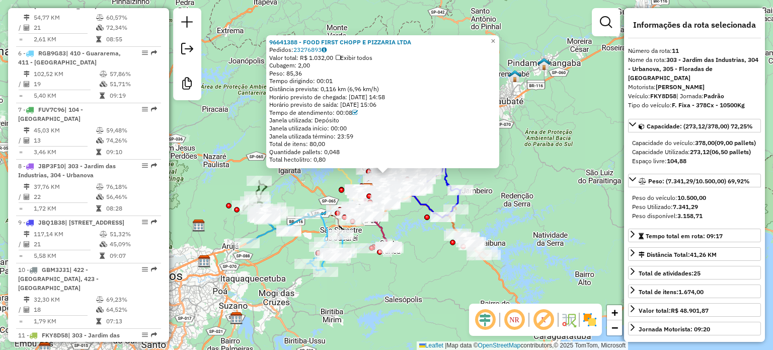
scroll to position [1006, 0]
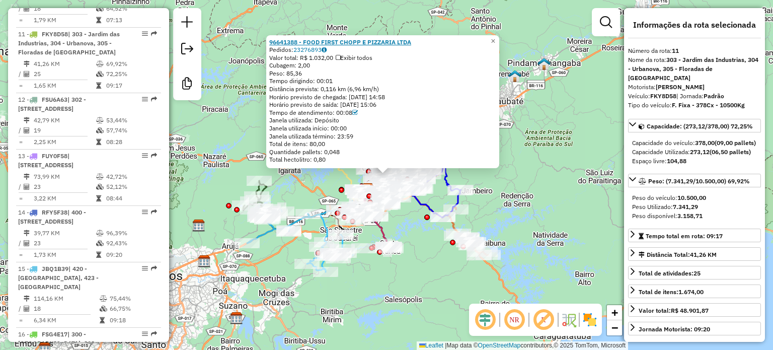
click at [352, 42] on strong "96641388 - FOOD FIRST CHOPP E PIZZARIA LTDA" at bounding box center [340, 42] width 142 height 8
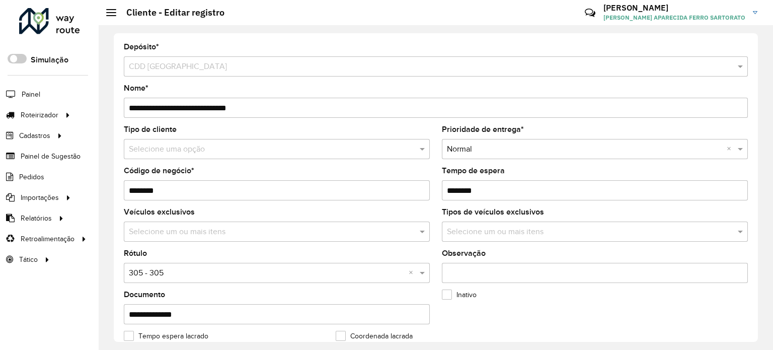
scroll to position [50, 0]
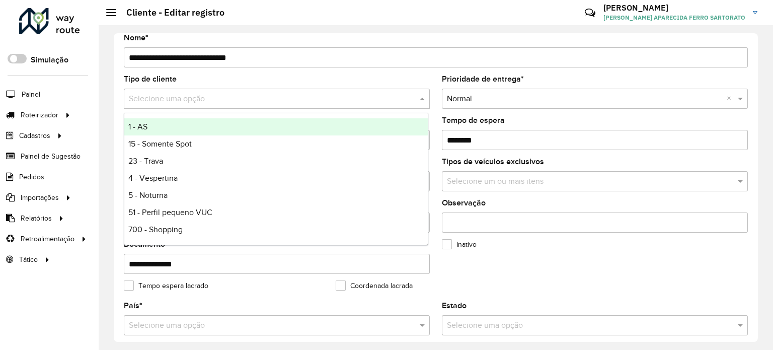
click at [202, 100] on input "text" at bounding box center [267, 99] width 276 height 12
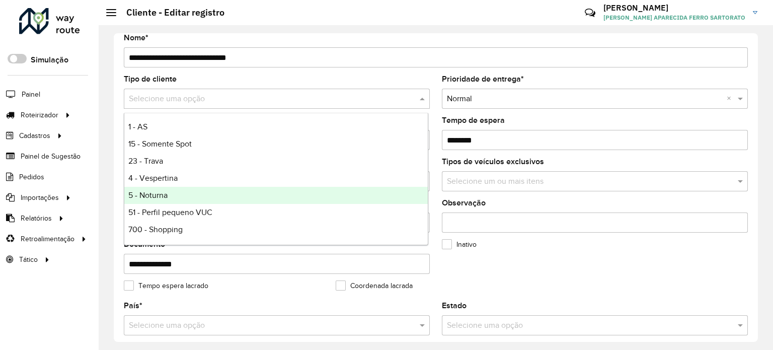
click at [163, 197] on span "5 - Noturna" at bounding box center [147, 195] width 39 height 9
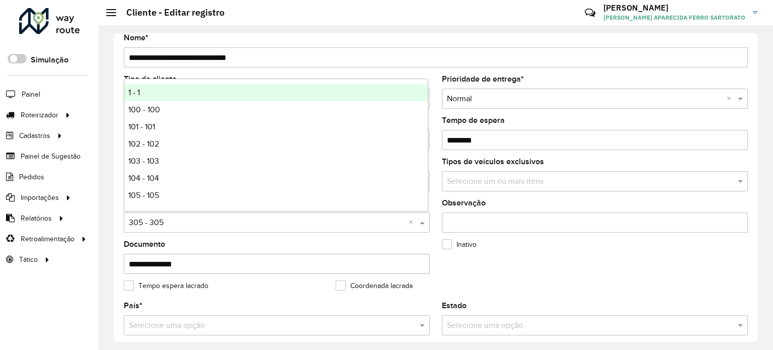
click at [177, 224] on input "text" at bounding box center [267, 223] width 276 height 12
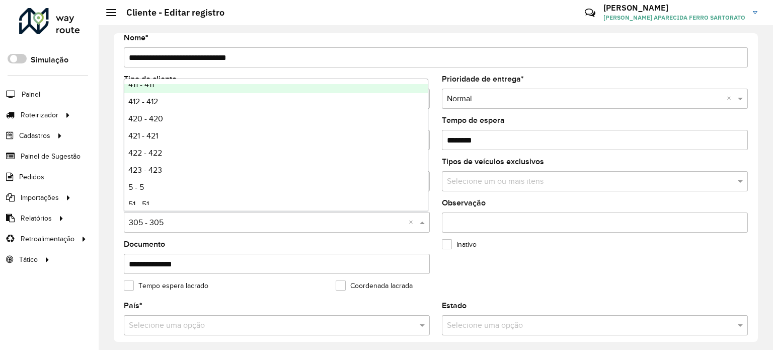
scroll to position [654, 0]
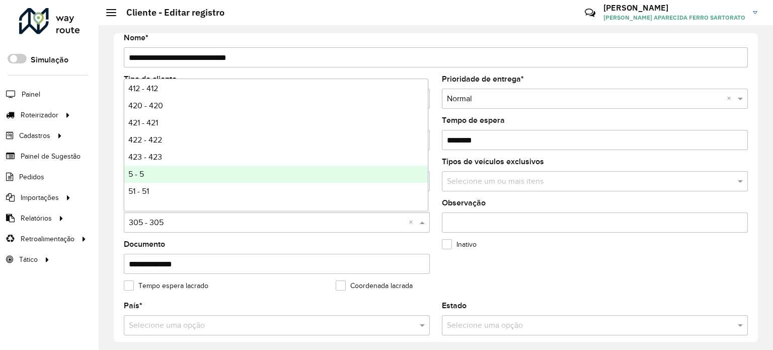
click at [166, 177] on div "5 - 5" at bounding box center [276, 174] width 304 height 17
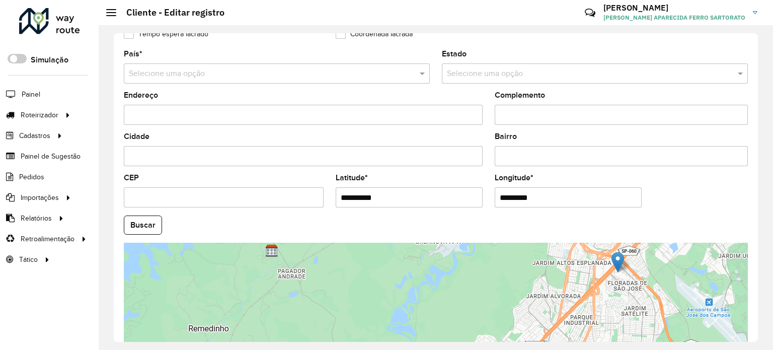
scroll to position [395, 0]
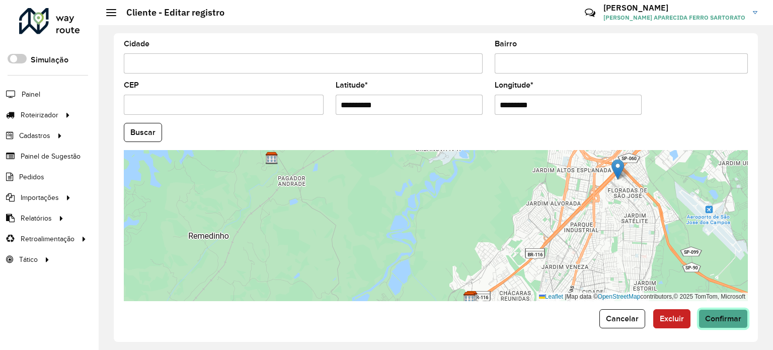
click at [717, 314] on span "Confirmar" at bounding box center [723, 318] width 36 height 9
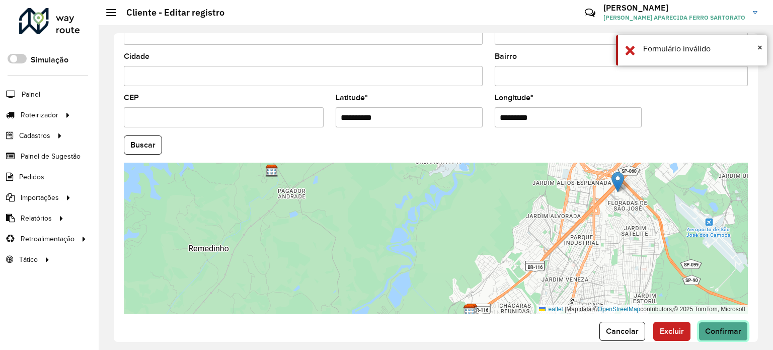
scroll to position [407, 0]
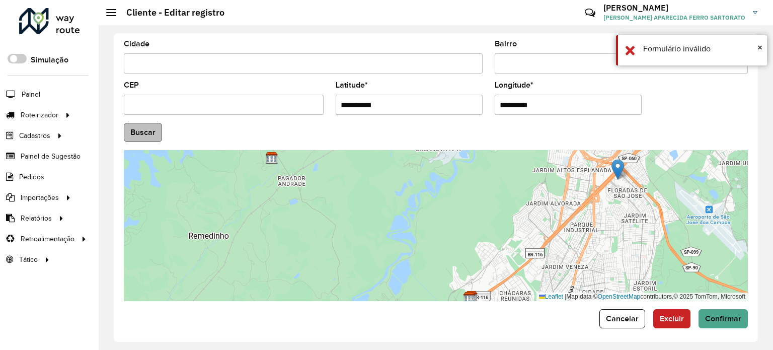
drag, startPoint x: 165, startPoint y: 126, endPoint x: 160, endPoint y: 126, distance: 5.1
click at [163, 126] on hb-field-button "Buscar" at bounding box center [436, 132] width 624 height 19
click at [147, 129] on button "Buscar" at bounding box center [143, 132] width 38 height 19
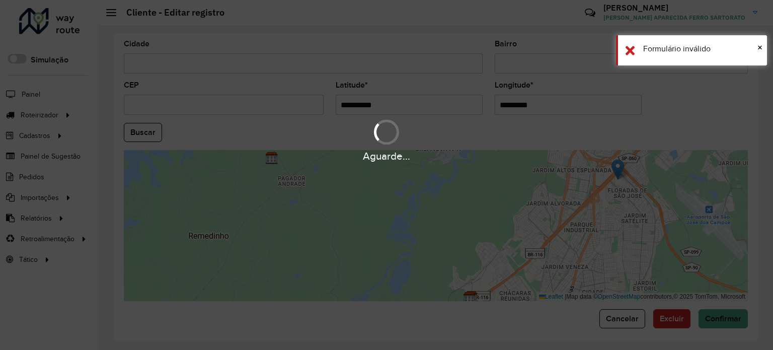
type input "**********"
type input "*********"
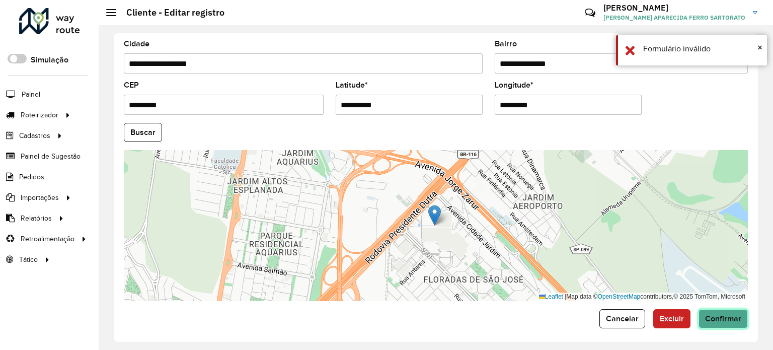
click at [728, 316] on span "Confirmar" at bounding box center [723, 318] width 36 height 9
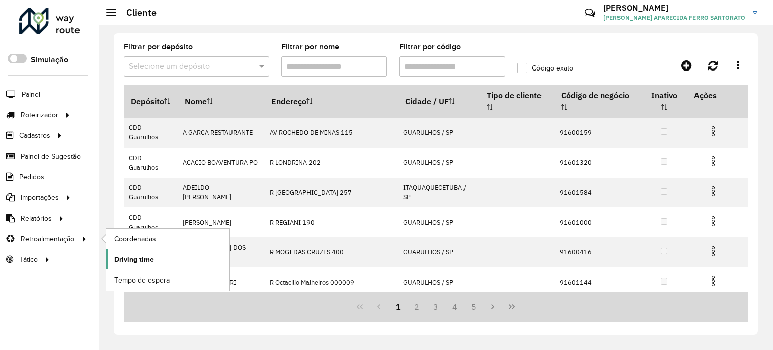
click at [137, 257] on span "Driving time" at bounding box center [134, 259] width 40 height 11
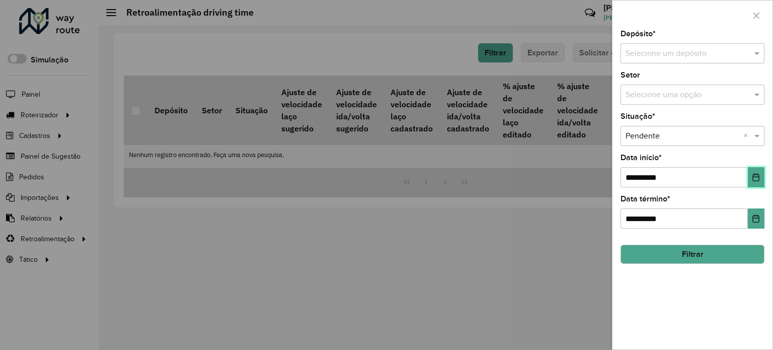
click at [754, 178] on icon "Choose Date" at bounding box center [756, 177] width 8 height 8
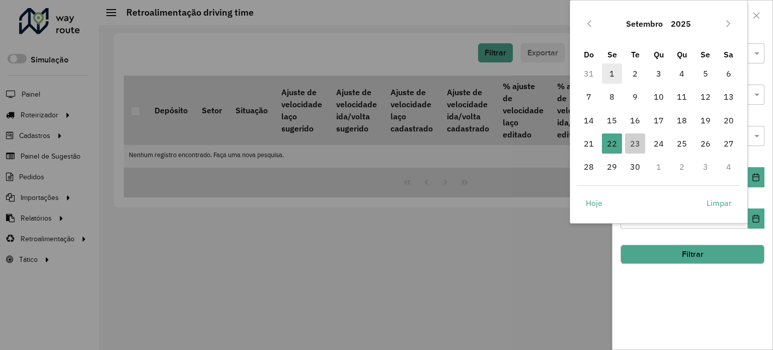
click at [612, 70] on span "1" at bounding box center [612, 73] width 20 height 20
type input "**********"
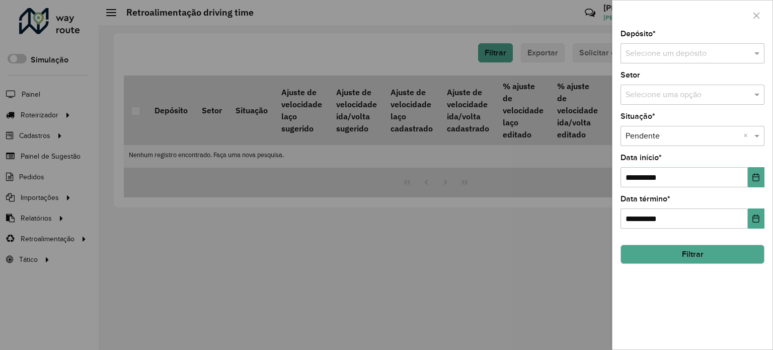
click at [670, 54] on input "text" at bounding box center [683, 54] width 114 height 12
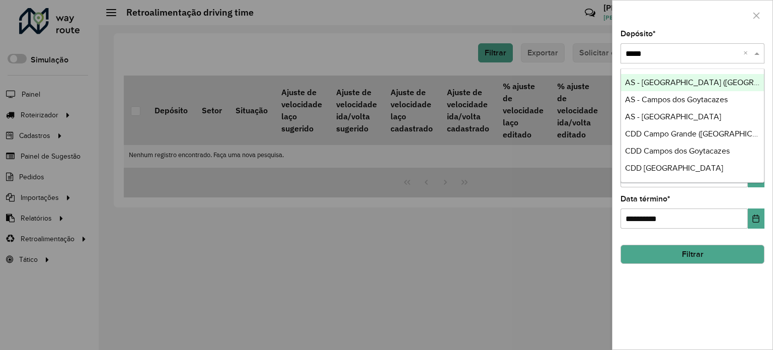
type input "******"
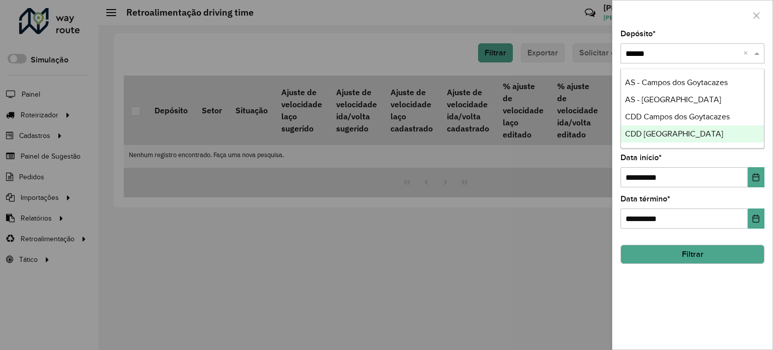
click at [683, 142] on ng-dropdown-panel "AS - Campos dos Goytacazes AS - [GEOGRAPHIC_DATA] CDD Campos dos Goytacazes CDD…" at bounding box center [693, 108] width 144 height 80
click at [682, 136] on span "CDD [GEOGRAPHIC_DATA]" at bounding box center [674, 133] width 98 height 9
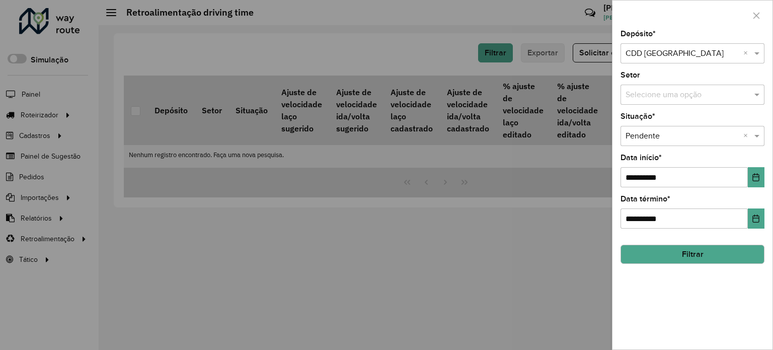
click at [688, 255] on button "Filtrar" at bounding box center [693, 254] width 144 height 19
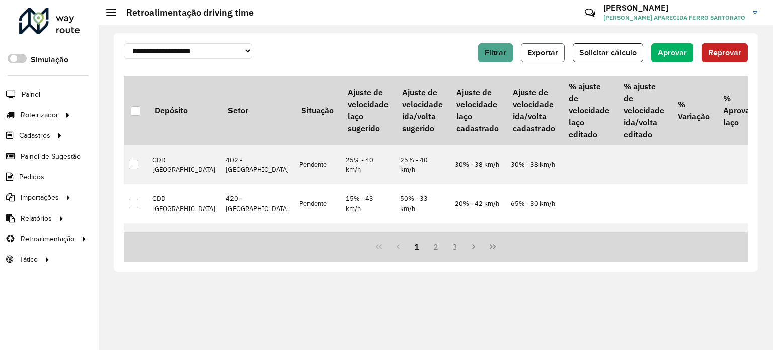
click at [556, 53] on span "Exportar" at bounding box center [543, 52] width 31 height 9
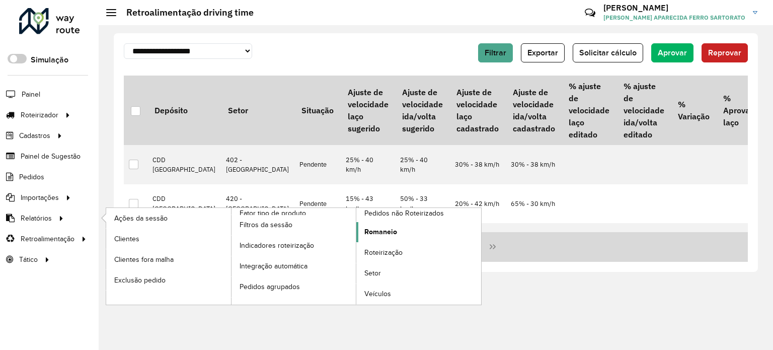
click at [388, 229] on span "Romaneio" at bounding box center [380, 232] width 33 height 11
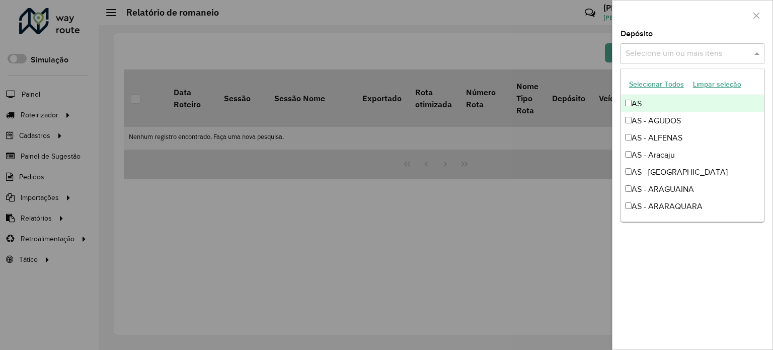
click at [646, 52] on input "text" at bounding box center [687, 54] width 129 height 12
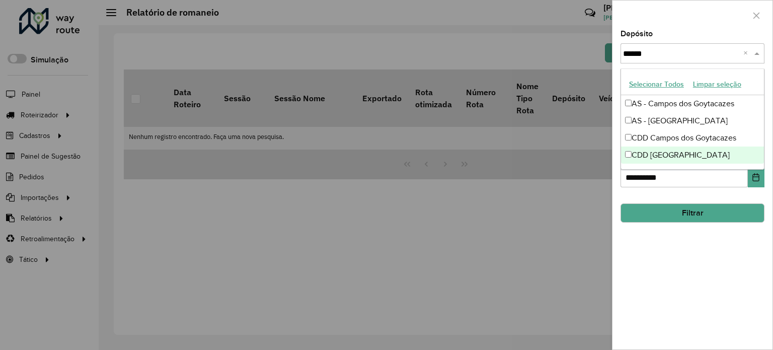
type input "******"
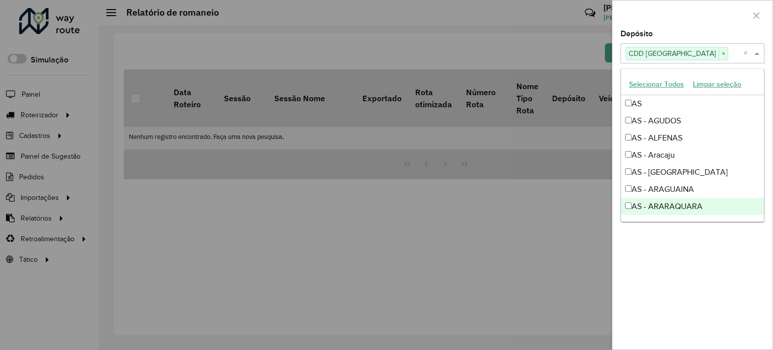
click at [690, 261] on div "**********" at bounding box center [693, 189] width 160 height 319
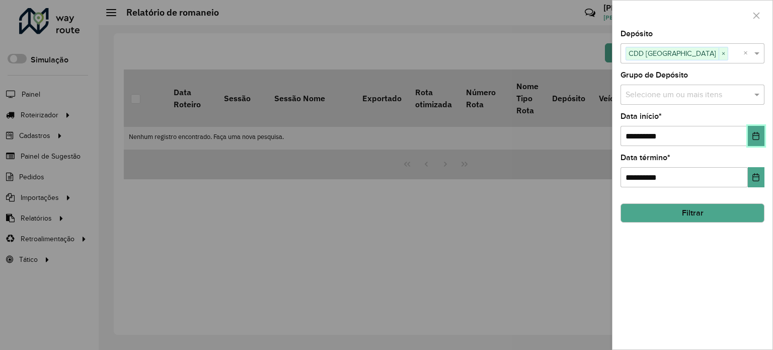
click at [758, 136] on icon "Choose Date" at bounding box center [756, 136] width 8 height 8
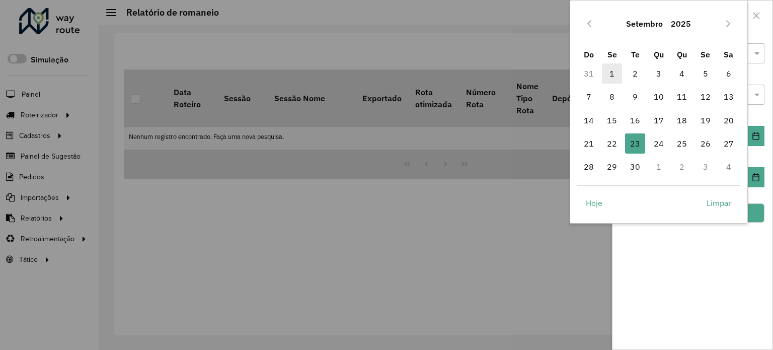
click at [615, 72] on span "1" at bounding box center [612, 73] width 20 height 20
type input "**********"
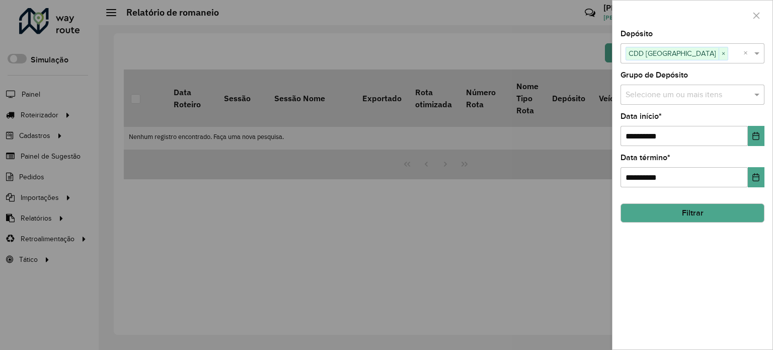
click at [714, 211] on button "Filtrar" at bounding box center [693, 212] width 144 height 19
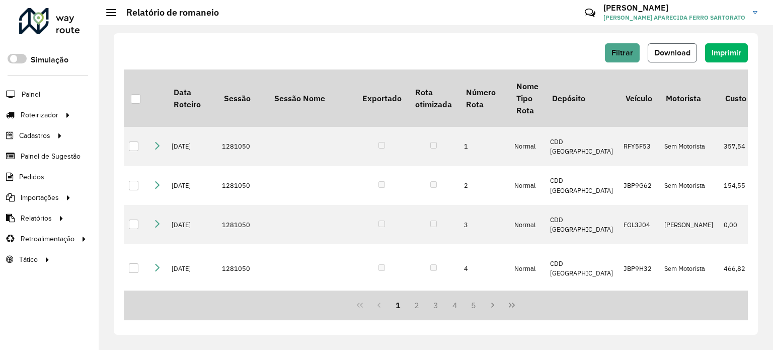
click at [675, 57] on span "Download" at bounding box center [672, 52] width 36 height 9
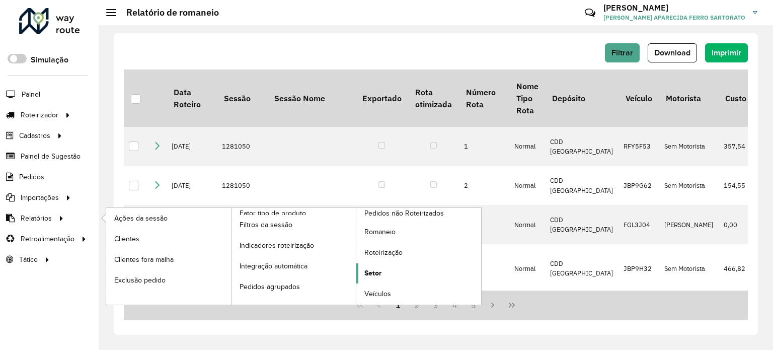
click at [384, 271] on link "Setor" at bounding box center [418, 273] width 125 height 20
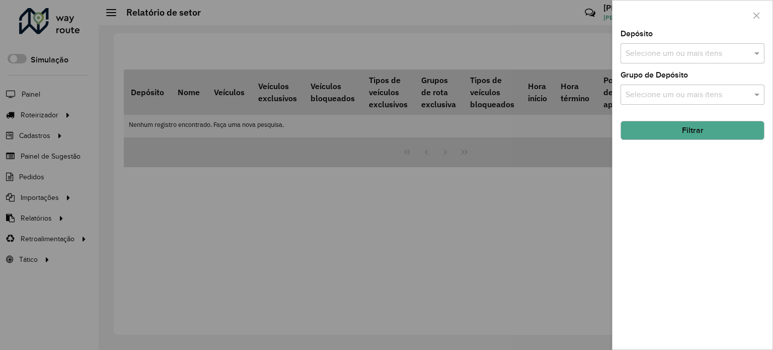
click at [667, 51] on input "text" at bounding box center [687, 54] width 129 height 12
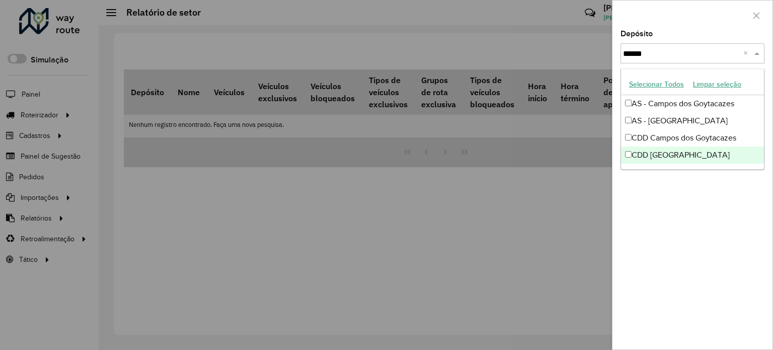
type input "******"
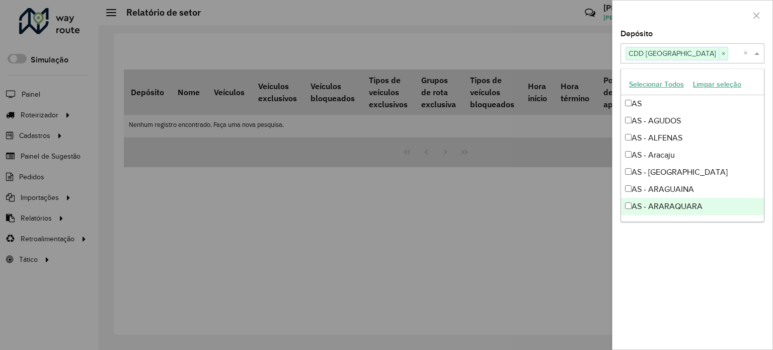
click at [687, 275] on div "Depósito Selecione um ou mais itens CDD São José dos Campos × × Grupo de Depósi…" at bounding box center [693, 189] width 160 height 319
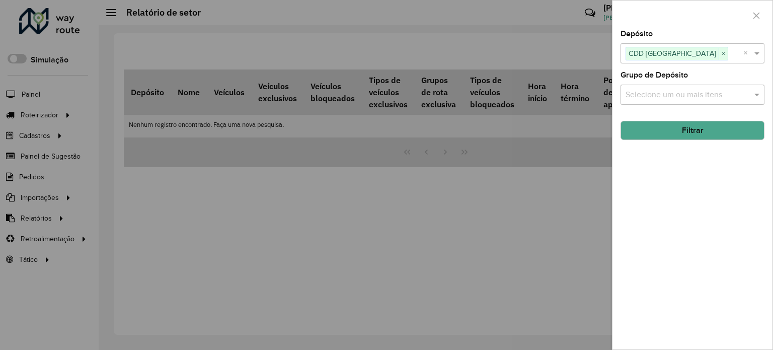
click at [666, 132] on button "Filtrar" at bounding box center [693, 130] width 144 height 19
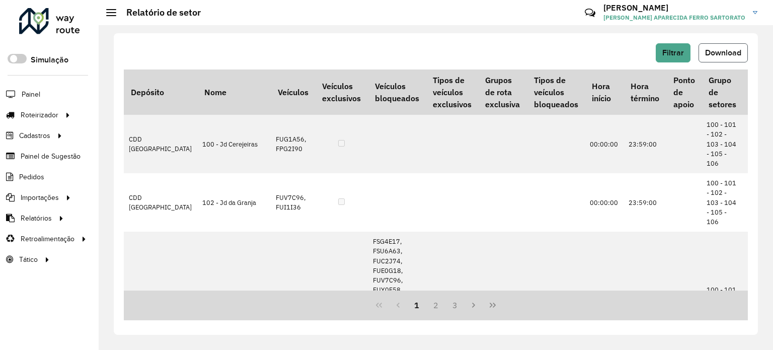
click at [715, 54] on span "Download" at bounding box center [723, 52] width 36 height 9
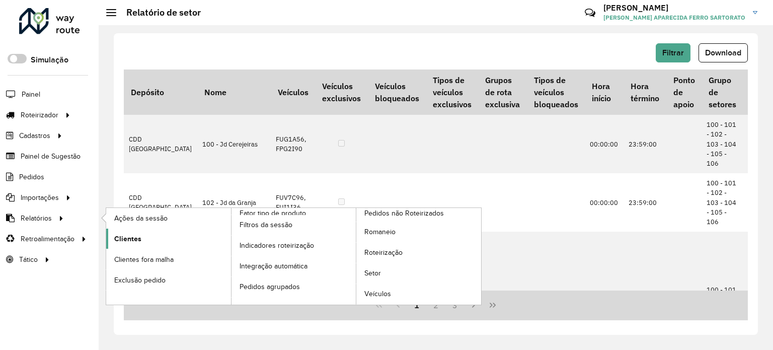
click at [133, 237] on span "Clientes" at bounding box center [127, 239] width 27 height 11
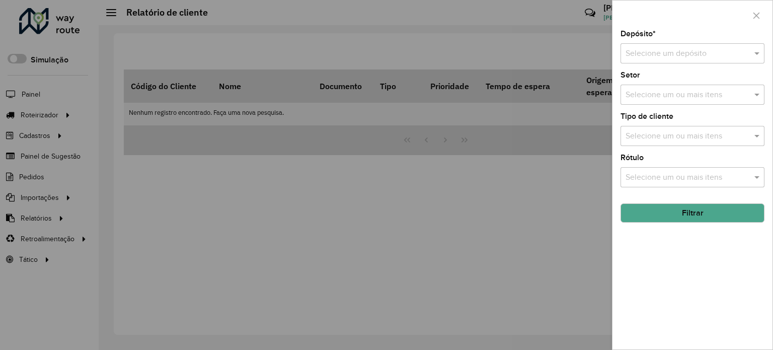
click at [654, 51] on input "text" at bounding box center [683, 54] width 114 height 12
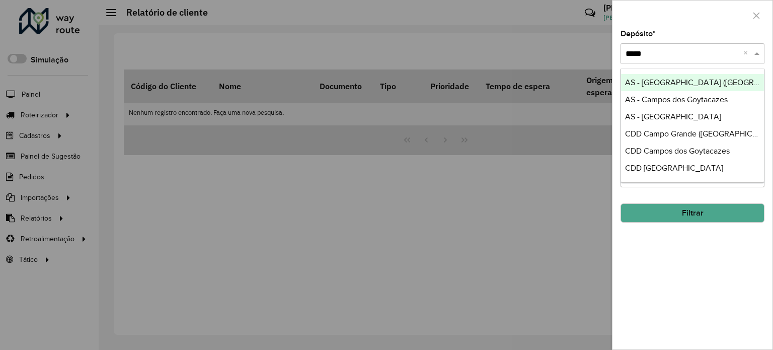
type input "******"
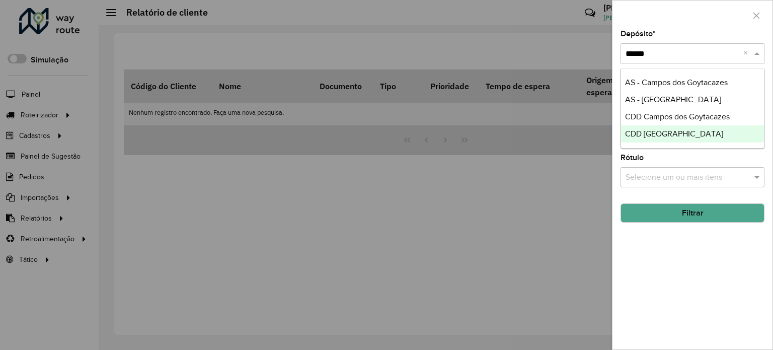
click at [663, 132] on span "CDD [GEOGRAPHIC_DATA]" at bounding box center [674, 133] width 98 height 9
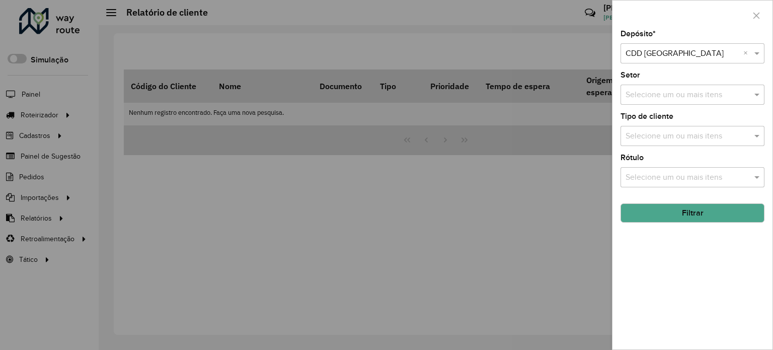
click at [681, 213] on button "Filtrar" at bounding box center [693, 212] width 144 height 19
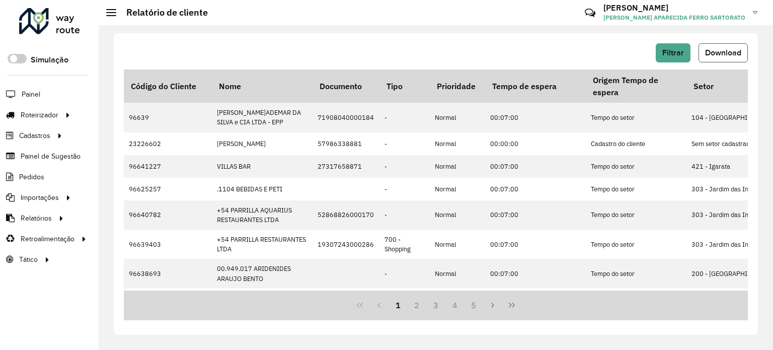
click at [731, 55] on span "Download" at bounding box center [723, 52] width 36 height 9
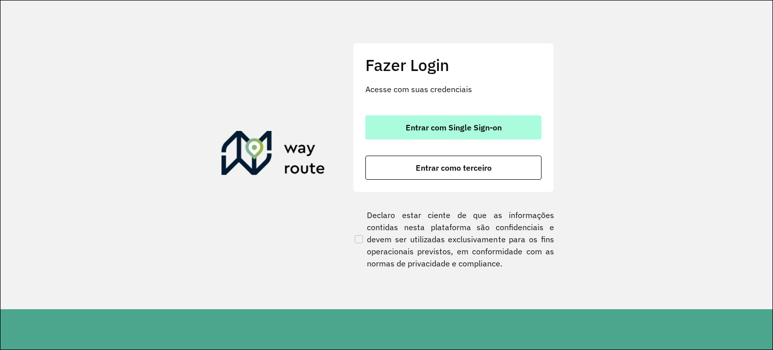
click at [411, 132] on button "Entrar com Single Sign-on" at bounding box center [453, 127] width 176 height 24
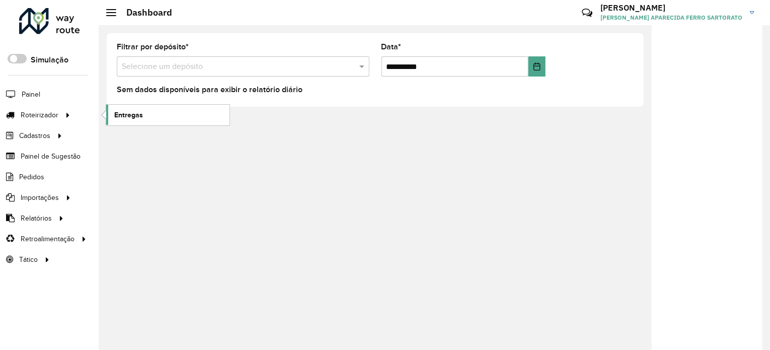
click at [121, 119] on span "Entregas" at bounding box center [128, 115] width 29 height 11
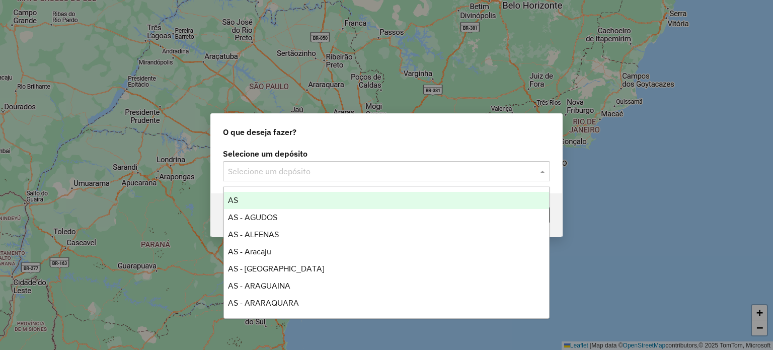
click at [259, 176] on input "text" at bounding box center [376, 172] width 297 height 12
type input "***"
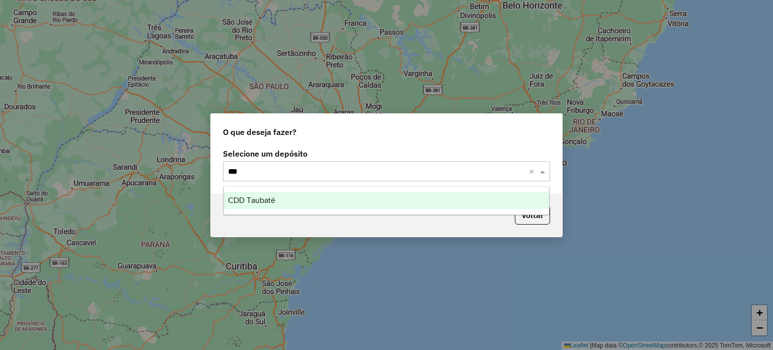
click at [261, 206] on div "CDD Taubaté" at bounding box center [387, 200] width 326 height 17
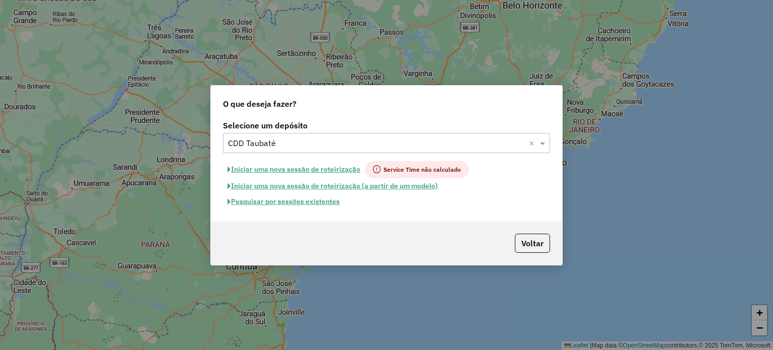
click at [259, 202] on button "Pesquisar por sessões existentes" at bounding box center [283, 202] width 121 height 16
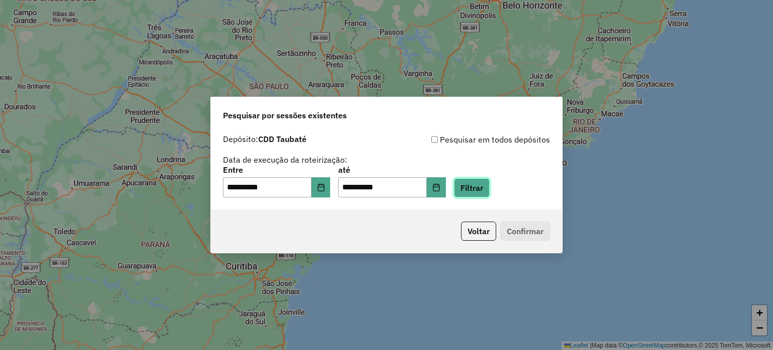
click at [486, 191] on button "Filtrar" at bounding box center [472, 187] width 36 height 19
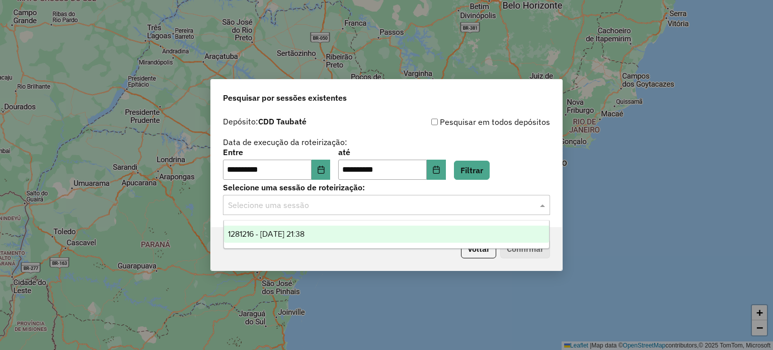
click at [252, 210] on input "text" at bounding box center [376, 205] width 297 height 12
click at [251, 230] on span "1281216 - [DATE] 21:38" at bounding box center [266, 234] width 77 height 9
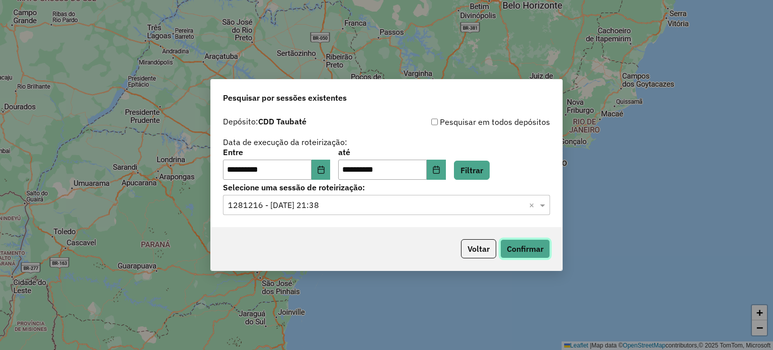
click at [532, 254] on button "Confirmar" at bounding box center [525, 248] width 50 height 19
click at [473, 253] on button "Voltar" at bounding box center [478, 248] width 35 height 19
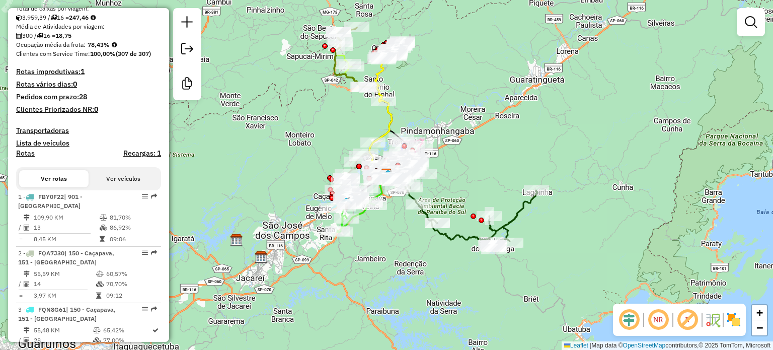
scroll to position [352, 0]
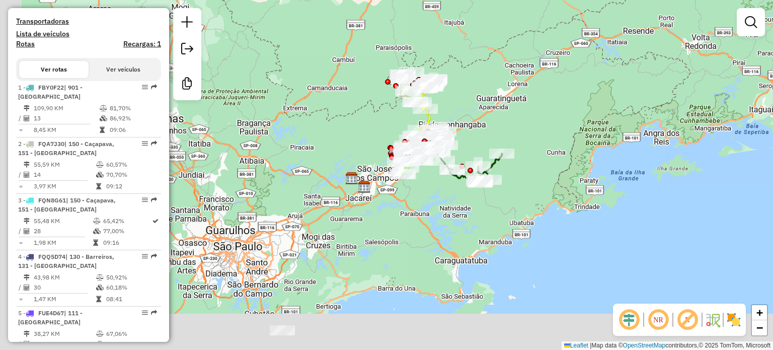
drag, startPoint x: 378, startPoint y: 293, endPoint x: 445, endPoint y: 197, distance: 117.0
click at [445, 197] on div "Janela de atendimento Grade de atendimento Capacidade Transportadoras Veículos …" at bounding box center [386, 175] width 773 height 350
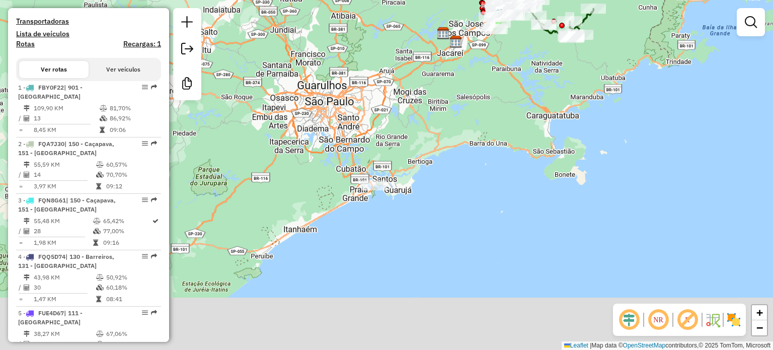
drag, startPoint x: 346, startPoint y: 291, endPoint x: 407, endPoint y: 194, distance: 115.4
click at [411, 166] on div "Janela de atendimento Grade de atendimento Capacidade Transportadoras Veículos …" at bounding box center [386, 175] width 773 height 350
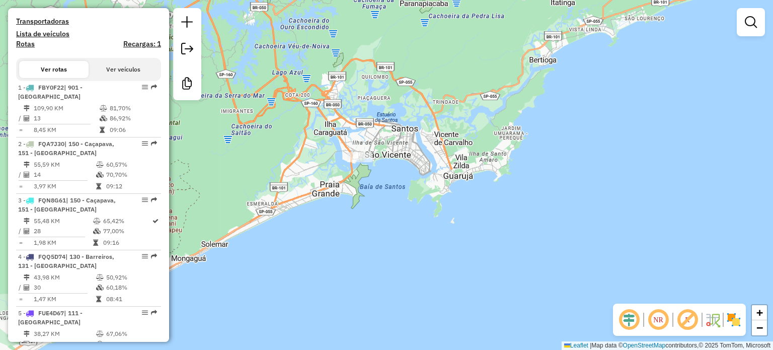
drag, startPoint x: 354, startPoint y: 185, endPoint x: 379, endPoint y: 243, distance: 62.9
click at [379, 243] on div "Janela de atendimento Grade de atendimento Capacidade Transportadoras Veículos …" at bounding box center [386, 175] width 773 height 350
click at [753, 108] on div "Janela de atendimento Grade de atendimento Capacidade Transportadoras Veículos …" at bounding box center [386, 175] width 773 height 350
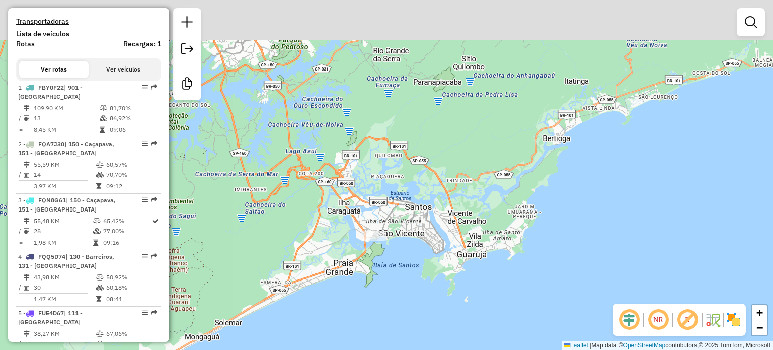
drag, startPoint x: 421, startPoint y: 216, endPoint x: 434, endPoint y: 255, distance: 41.1
click at [446, 349] on html "Aguarde... Pop-up bloqueado! Seu navegador bloqueou automáticamente a abertura …" at bounding box center [386, 175] width 773 height 350
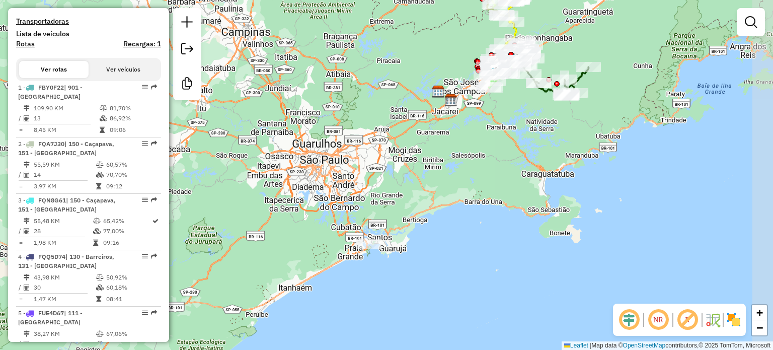
drag, startPoint x: 503, startPoint y: 174, endPoint x: 445, endPoint y: 172, distance: 57.9
click at [445, 172] on div "Janela de atendimento Grade de atendimento Capacidade Transportadoras Veículos …" at bounding box center [386, 175] width 773 height 350
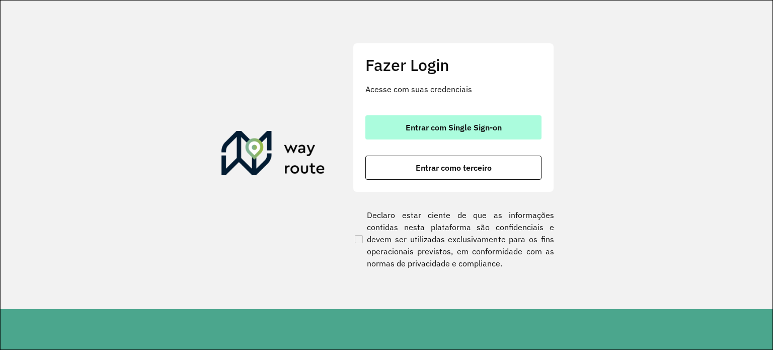
click at [392, 126] on button "Entrar com Single Sign-on" at bounding box center [453, 127] width 176 height 24
